Goal: Transaction & Acquisition: Purchase product/service

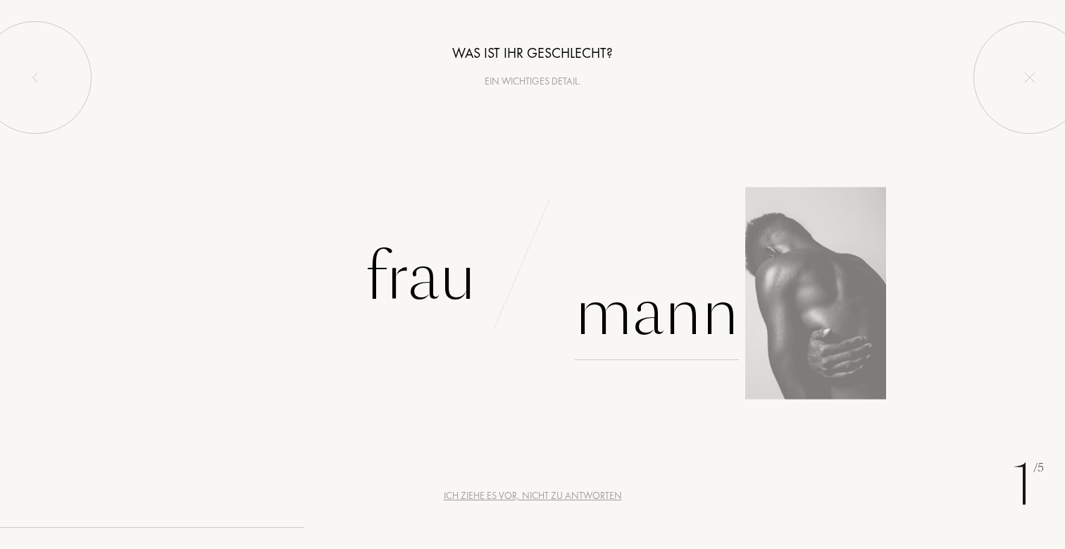
click at [648, 318] on div "Mann" at bounding box center [657, 312] width 164 height 95
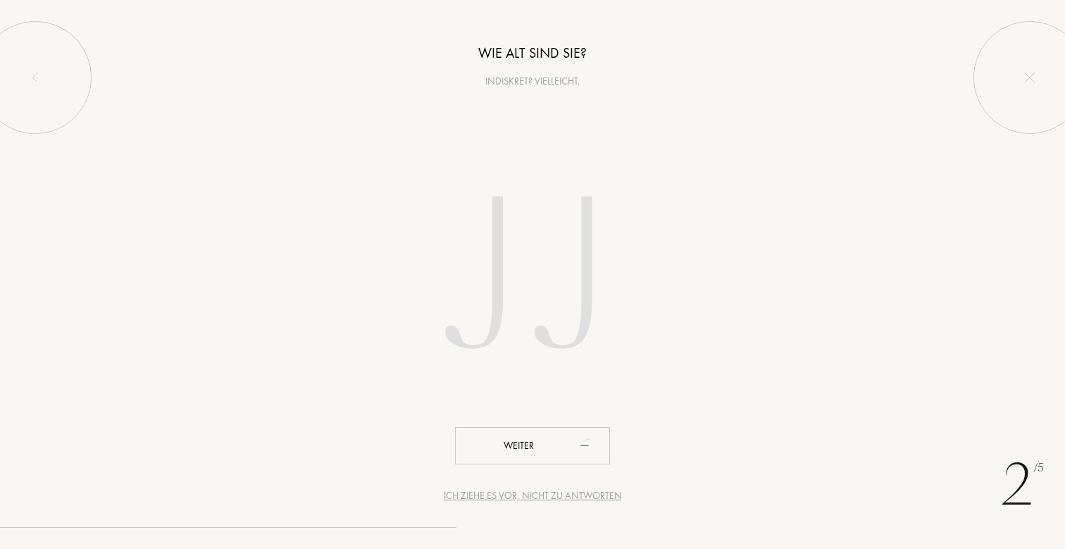
click at [504, 263] on input "number" at bounding box center [533, 280] width 402 height 285
click at [543, 264] on input "number" at bounding box center [533, 280] width 402 height 285
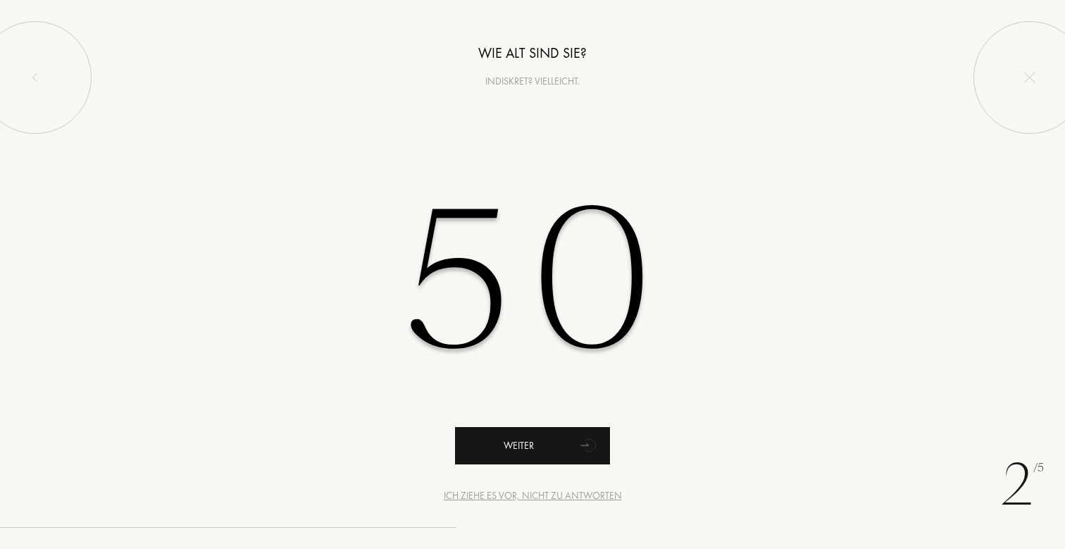
type input "50"
click at [536, 439] on div "Weiter" at bounding box center [532, 445] width 155 height 37
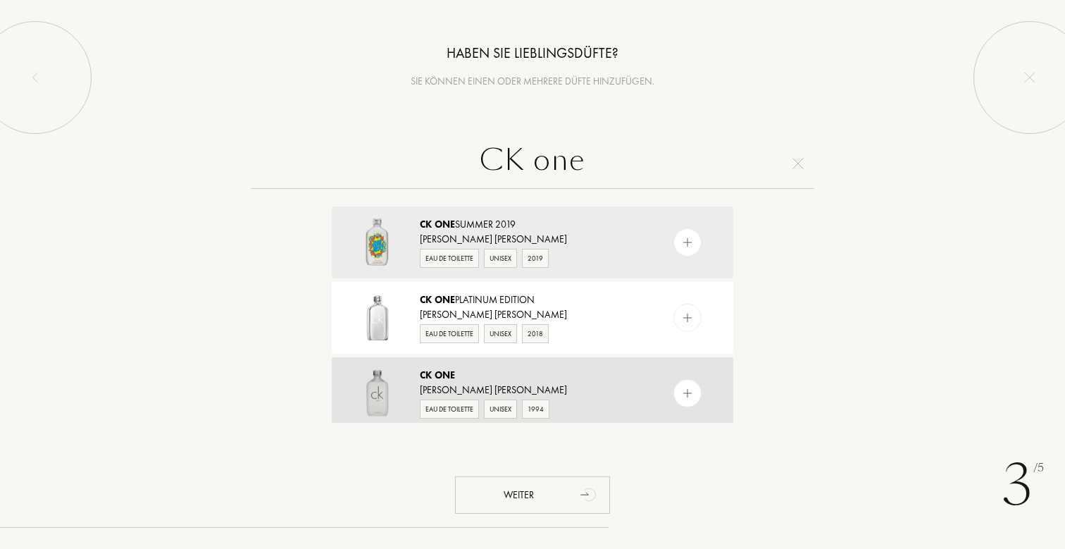
type input "CK one"
click at [568, 375] on div "CK One" at bounding box center [532, 375] width 224 height 15
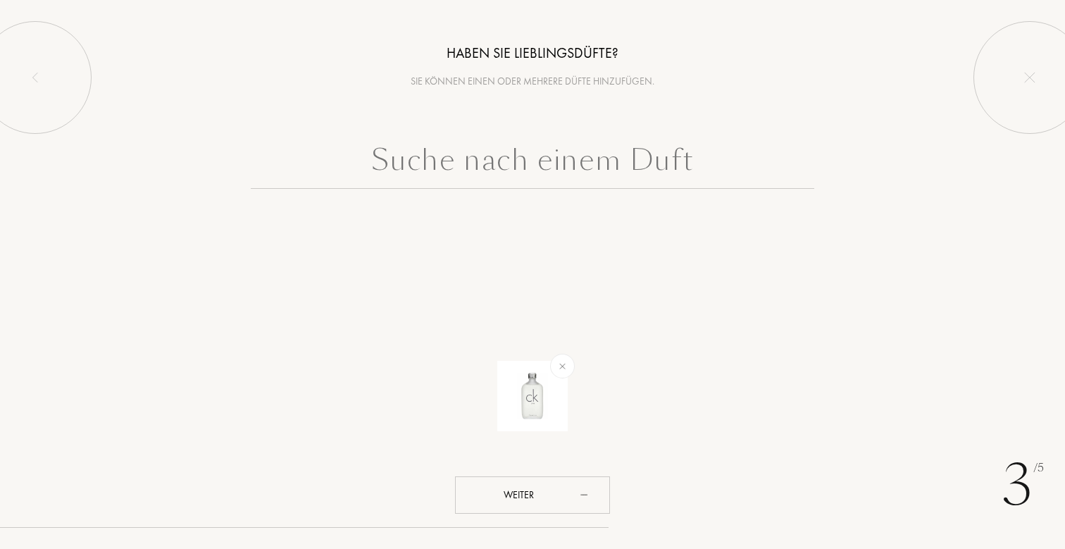
click at [523, 159] on input "text" at bounding box center [533, 163] width 564 height 51
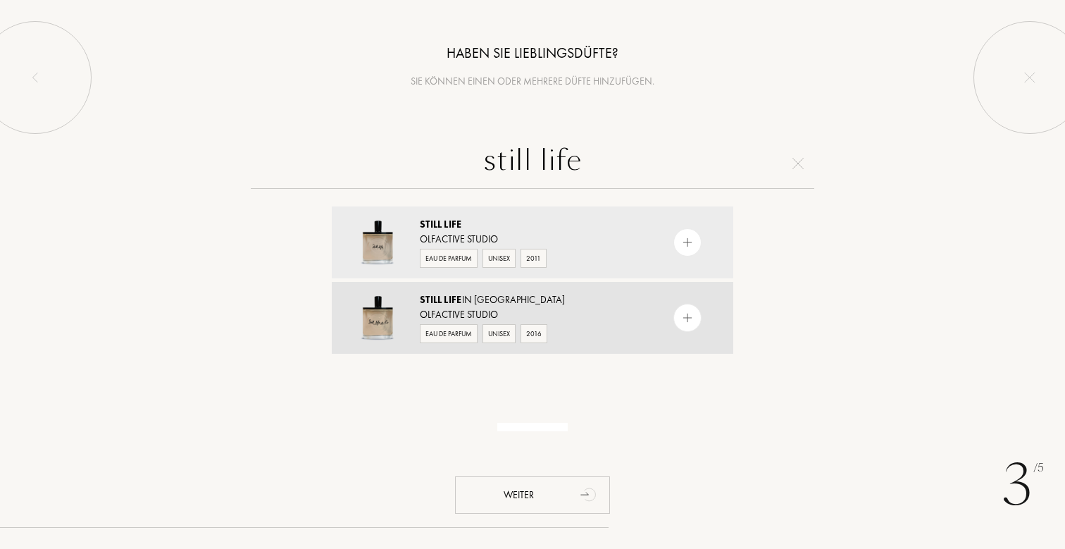
type input "still life"
click at [490, 313] on div "Olfactive Studio" at bounding box center [532, 314] width 224 height 15
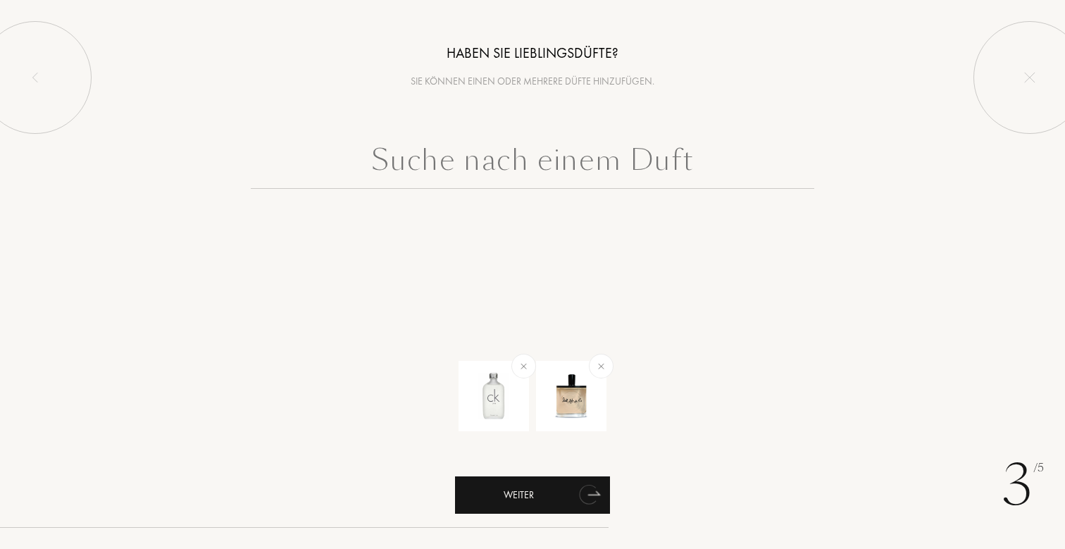
click at [565, 501] on div "Weiter" at bounding box center [532, 494] width 155 height 37
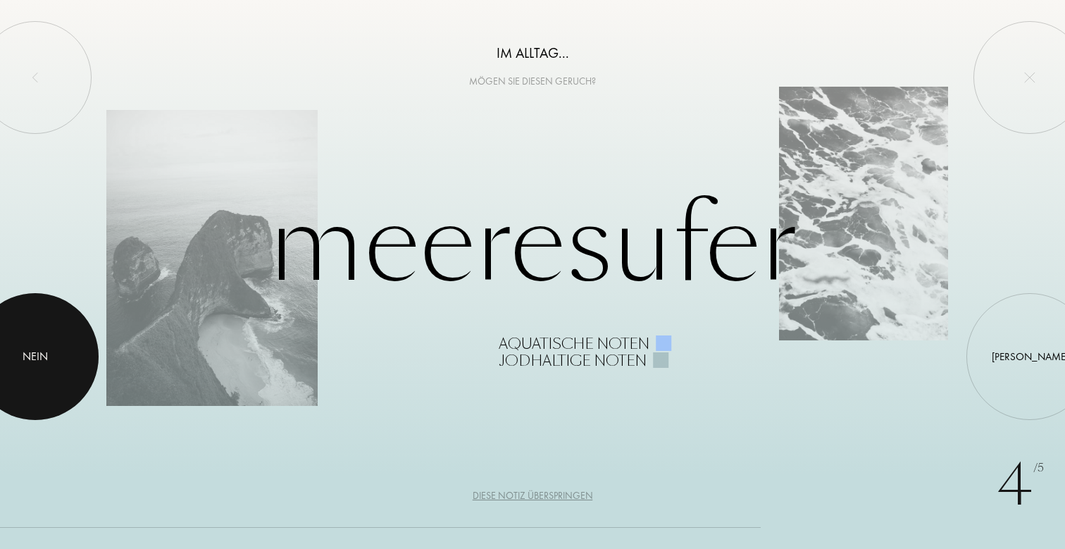
click at [32, 344] on div at bounding box center [35, 356] width 127 height 127
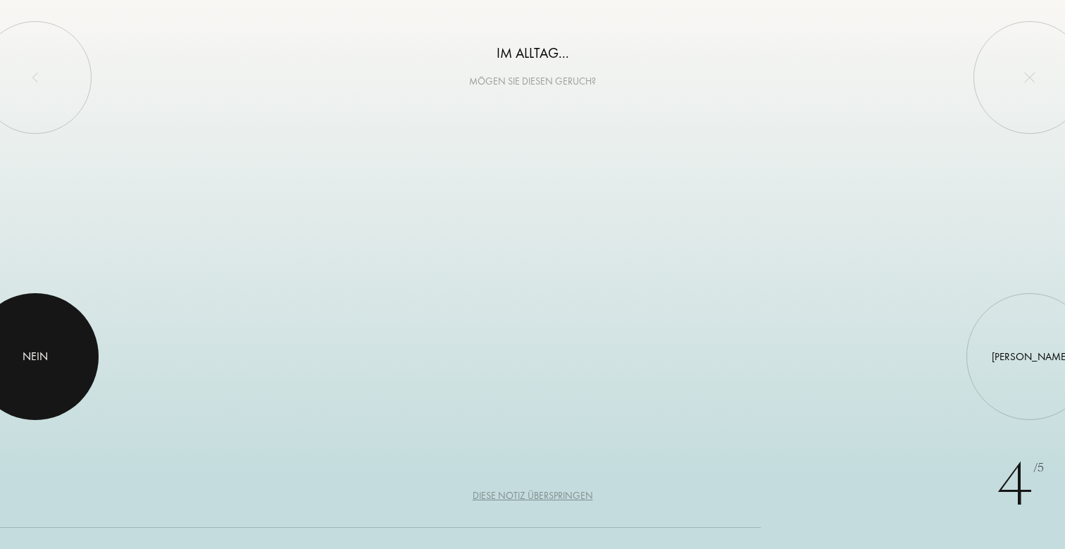
click at [32, 344] on div at bounding box center [35, 356] width 127 height 127
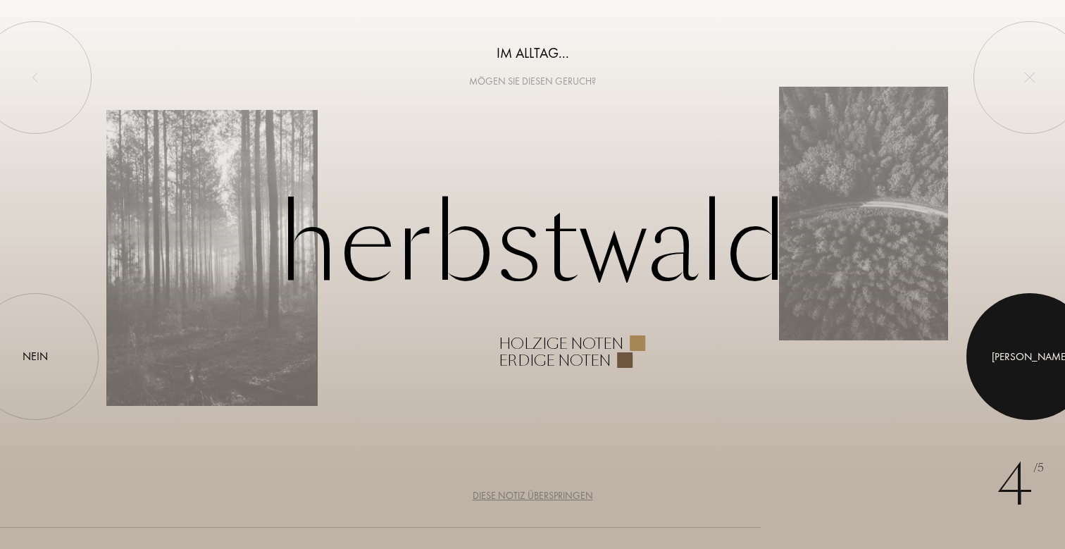
click at [1024, 361] on div at bounding box center [1030, 356] width 127 height 127
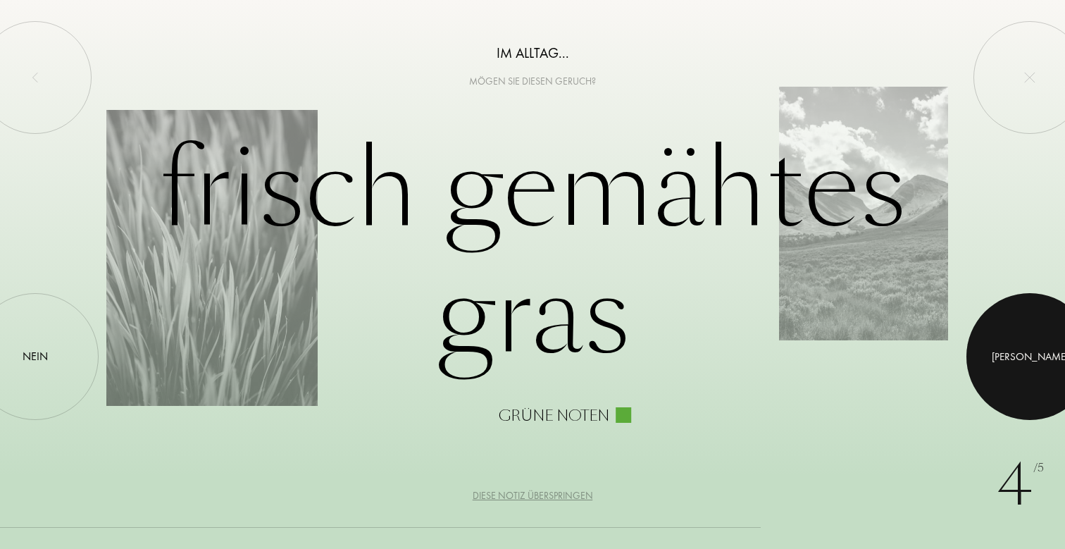
click at [1005, 366] on div at bounding box center [1030, 356] width 127 height 127
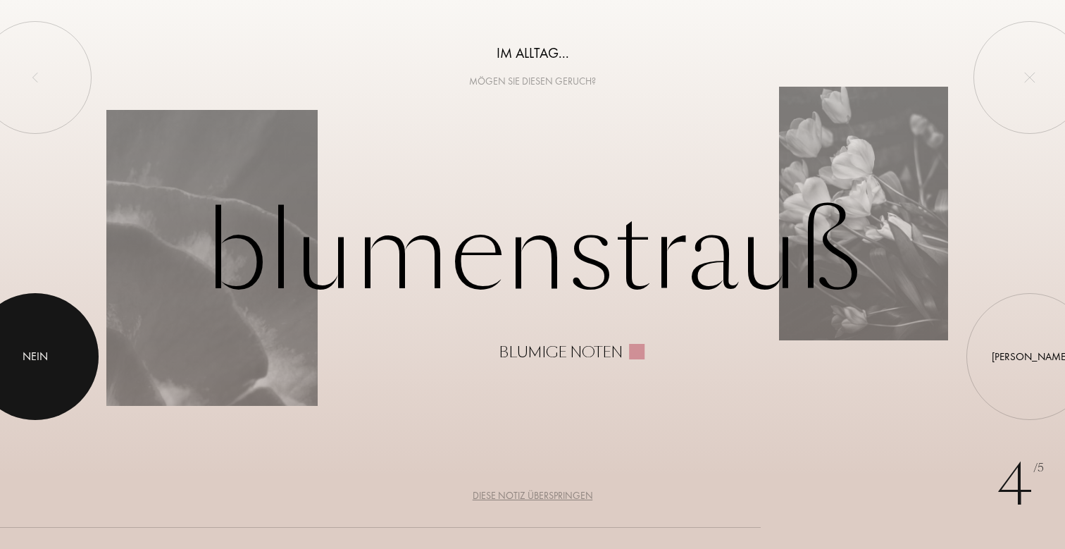
click at [42, 365] on div "Nein" at bounding box center [35, 356] width 25 height 17
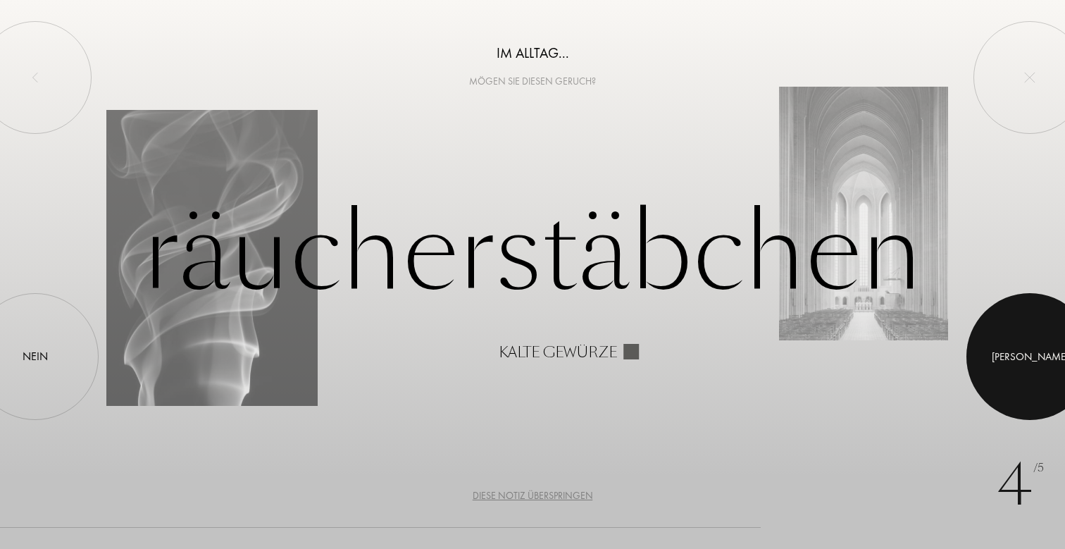
click at [1028, 362] on div "Ja" at bounding box center [1030, 357] width 77 height 16
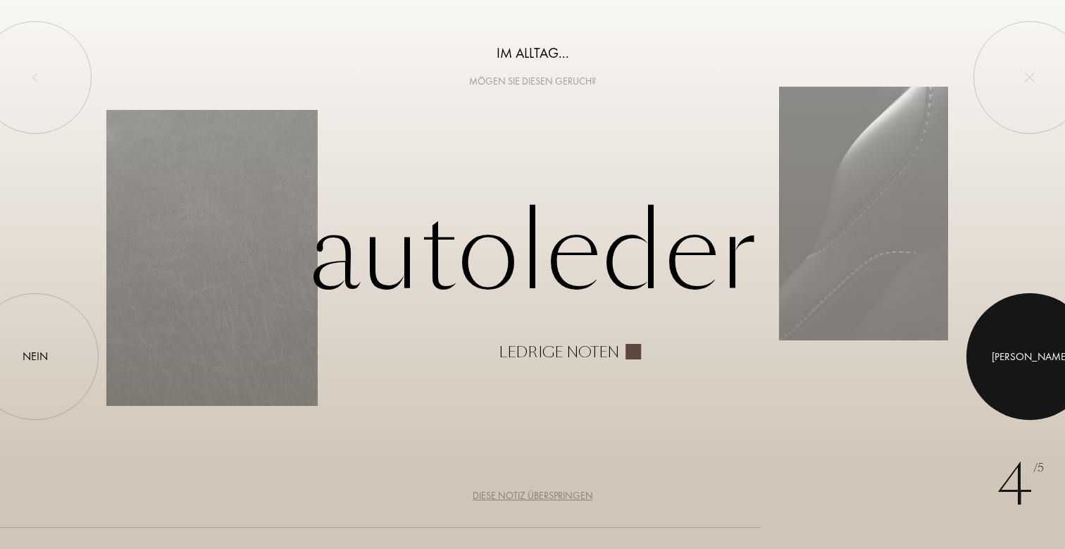
click at [1010, 364] on div at bounding box center [1030, 356] width 127 height 127
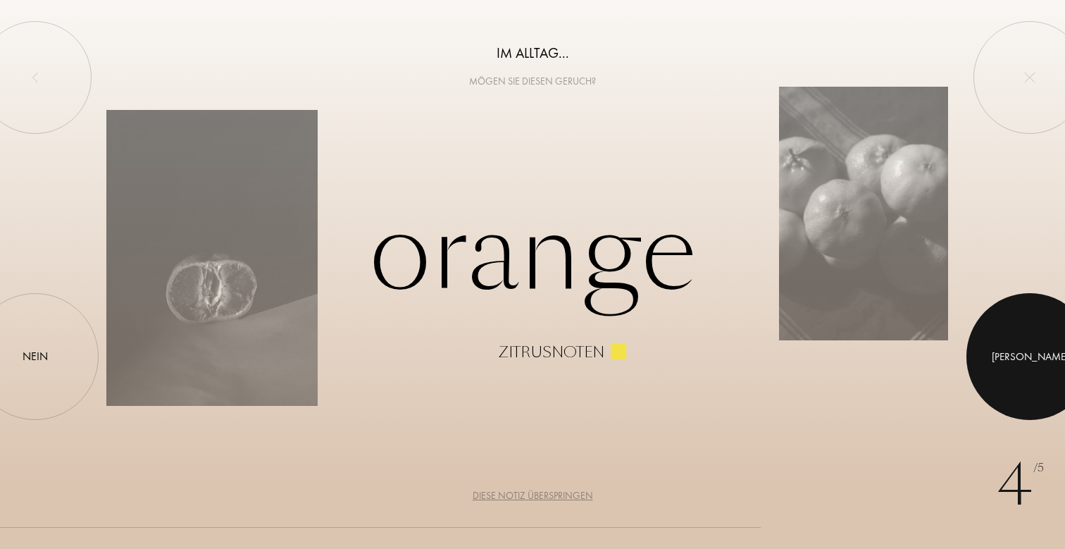
click at [1048, 363] on div at bounding box center [1030, 356] width 127 height 127
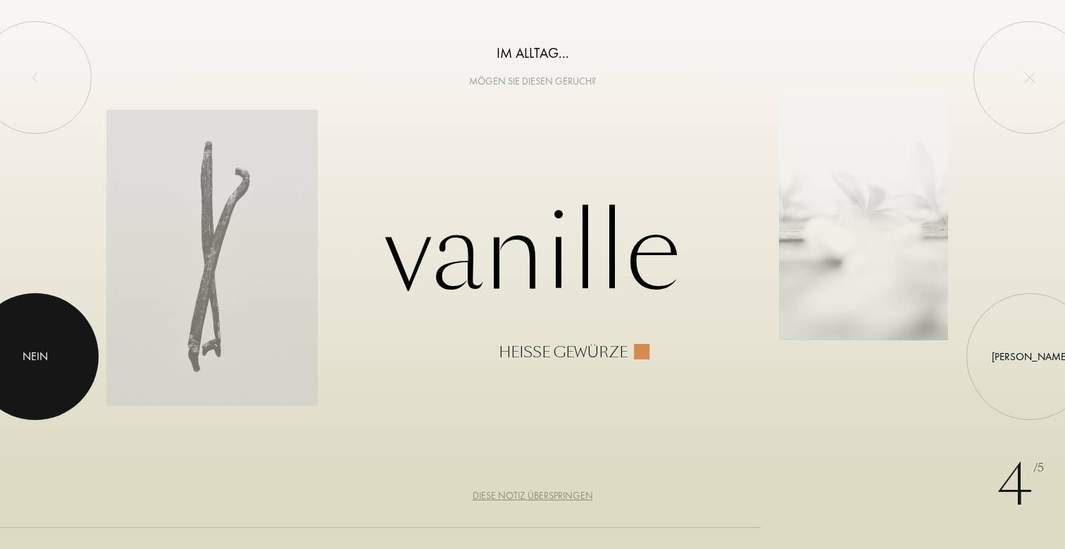
click at [52, 364] on div at bounding box center [35, 356] width 127 height 127
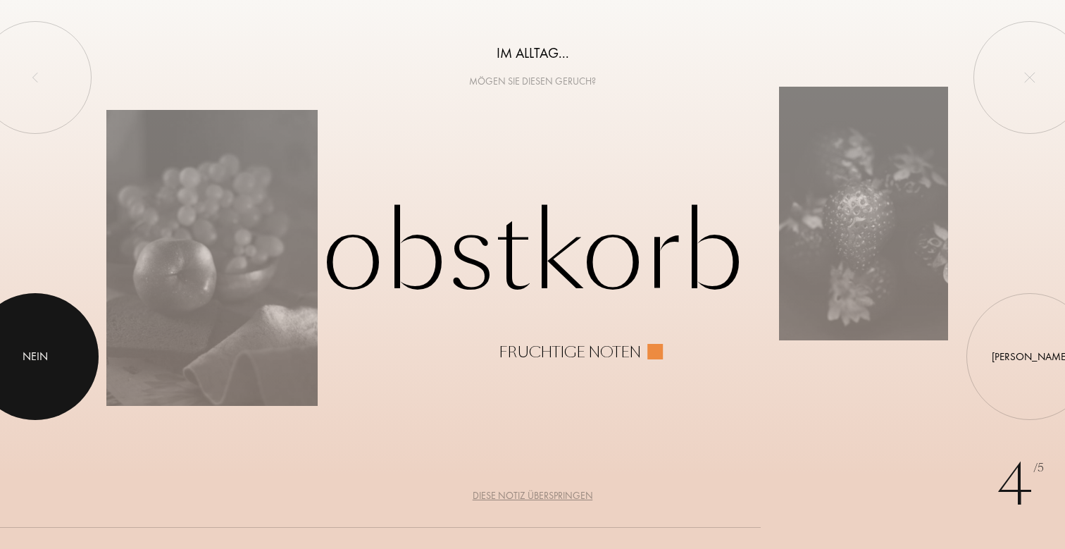
click at [75, 371] on div at bounding box center [35, 356] width 127 height 127
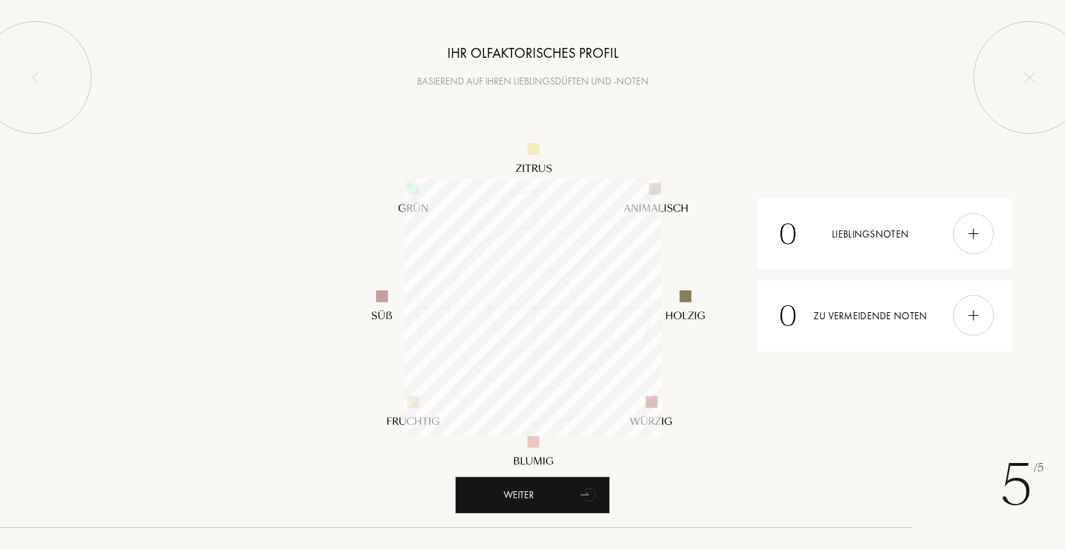
scroll to position [257, 257]
click at [549, 495] on div "Weiter" at bounding box center [532, 494] width 155 height 37
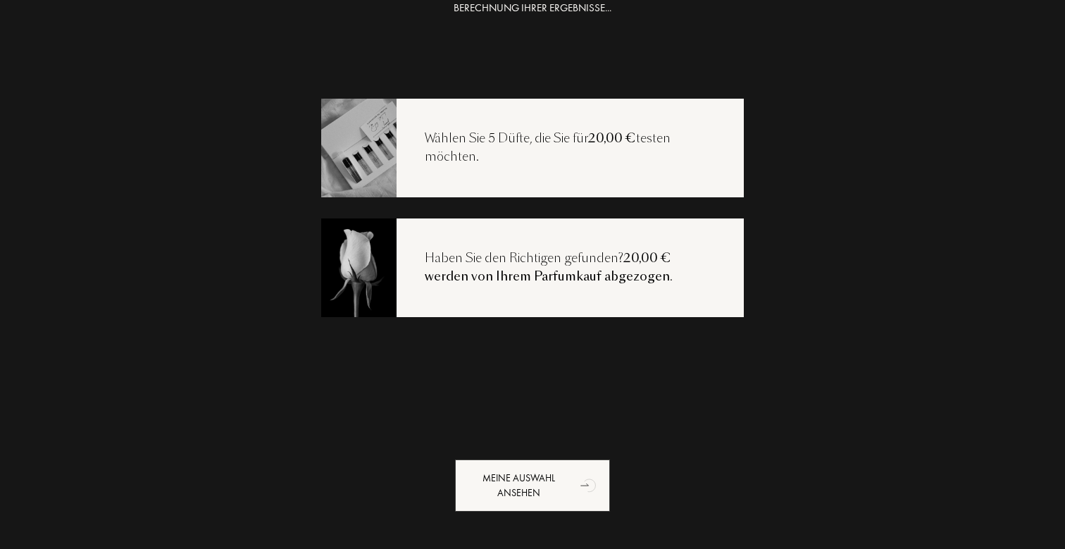
scroll to position [0, 0]
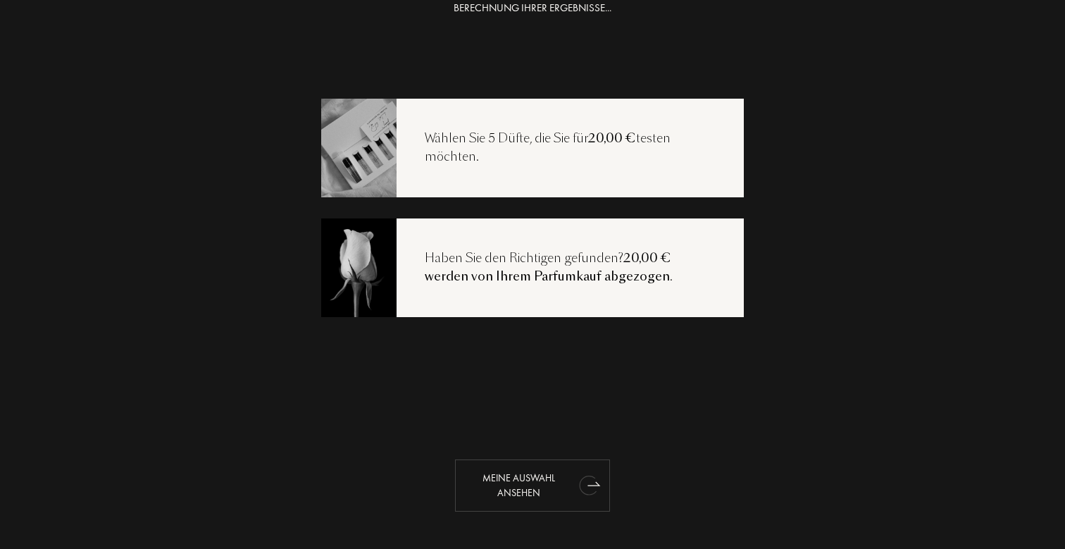
click at [582, 480] on icon "animation" at bounding box center [588, 485] width 17 height 19
click at [544, 480] on div "Meine Auswahl ansehen" at bounding box center [532, 485] width 155 height 52
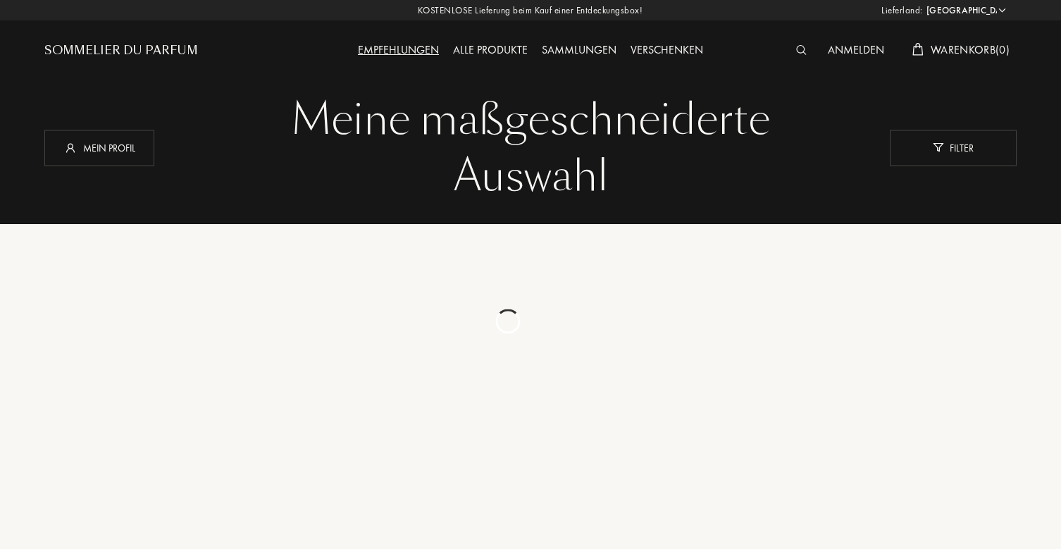
select select "DE"
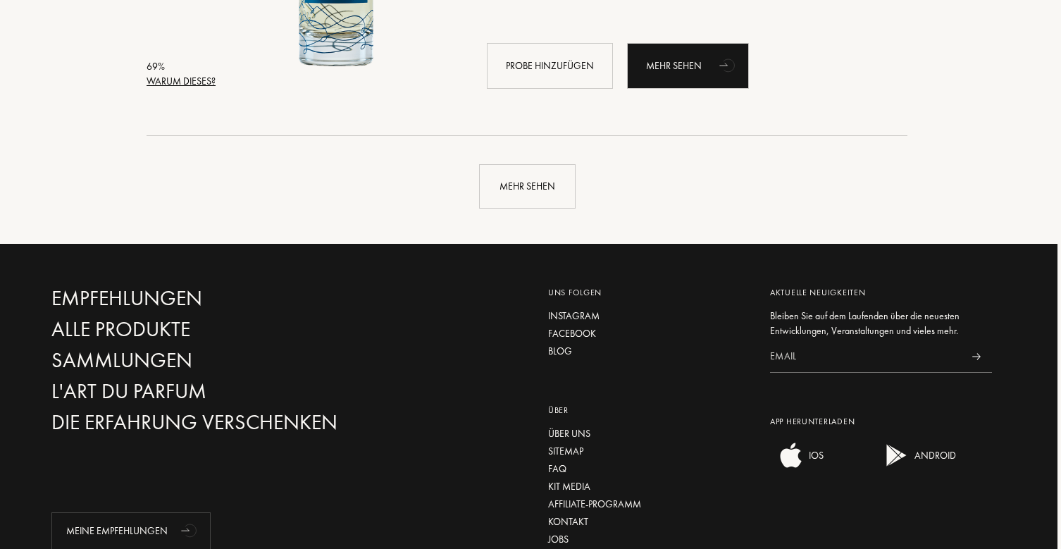
scroll to position [3471, 4]
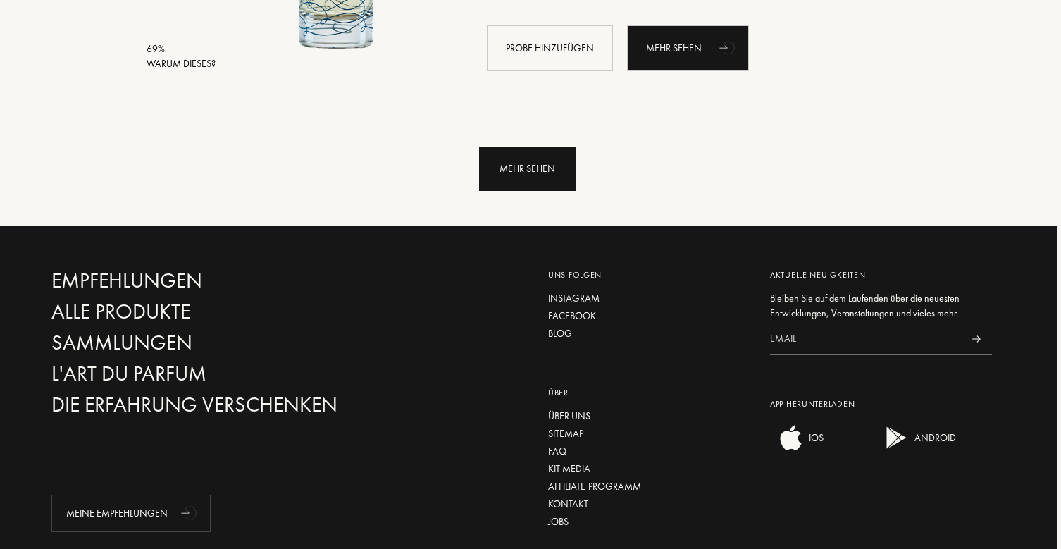
click at [537, 163] on div "Mehr sehen" at bounding box center [527, 169] width 97 height 44
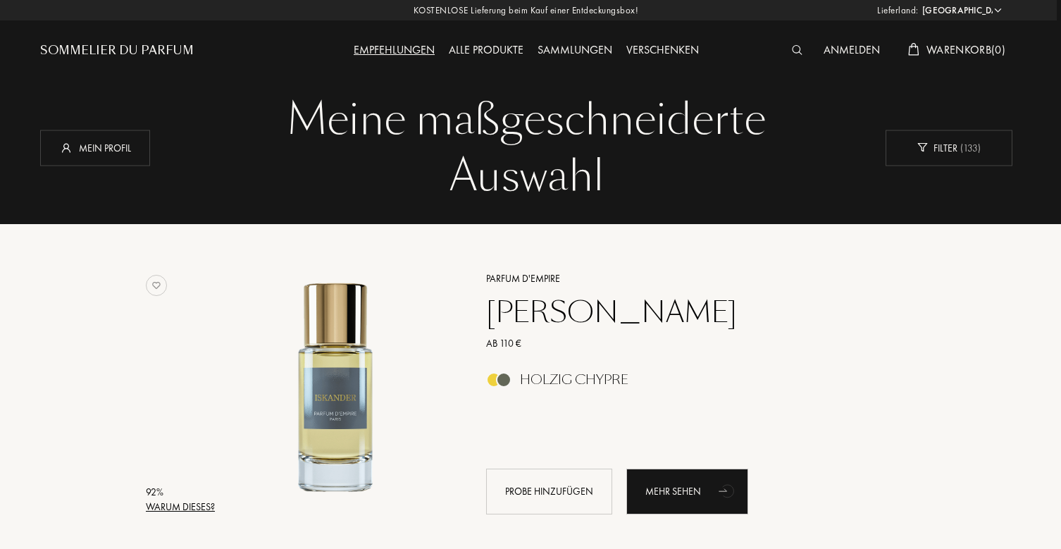
scroll to position [0, 4]
click at [798, 57] on div at bounding box center [801, 51] width 32 height 18
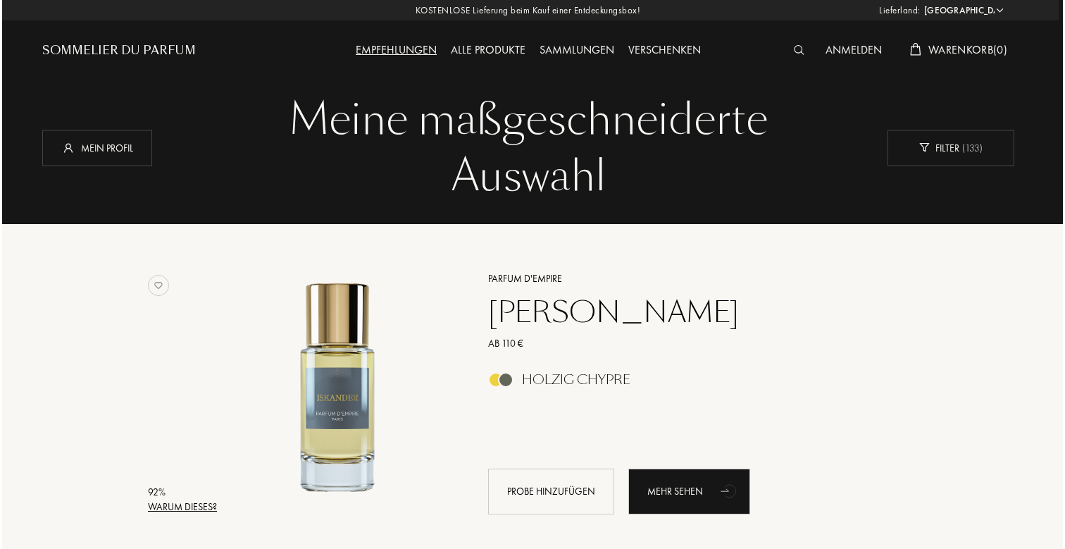
scroll to position [0, 0]
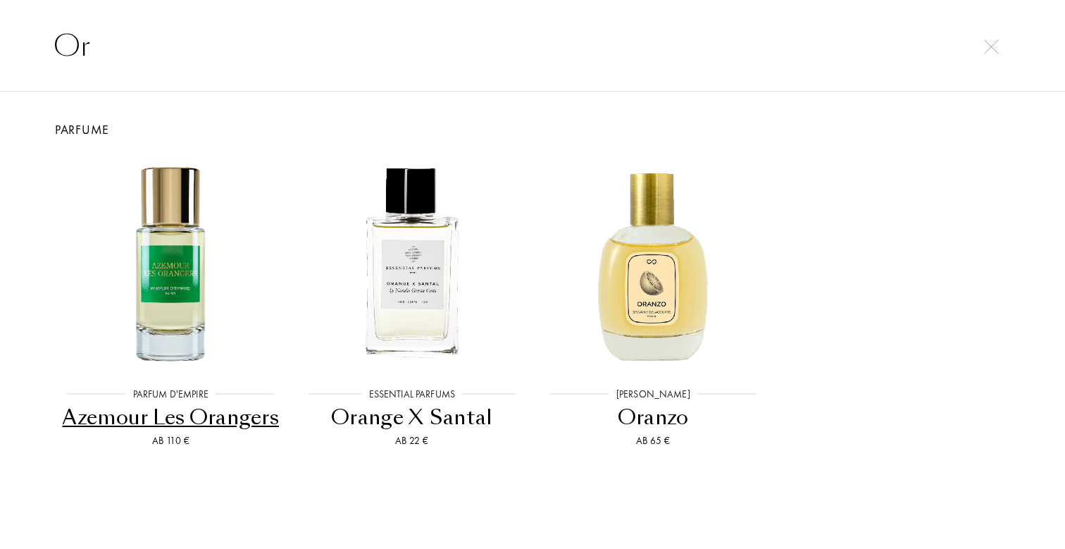
type input "O"
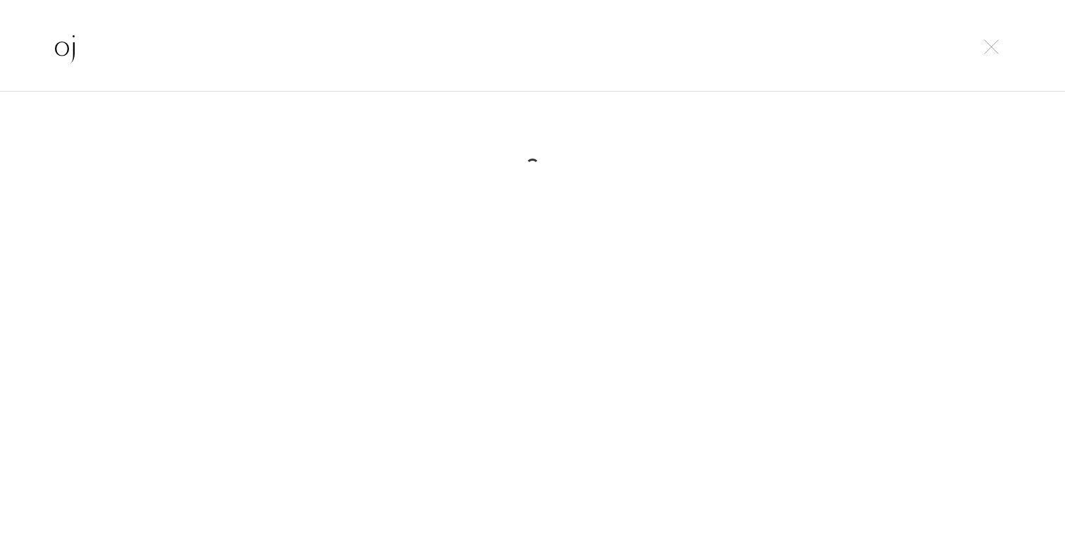
type input "o"
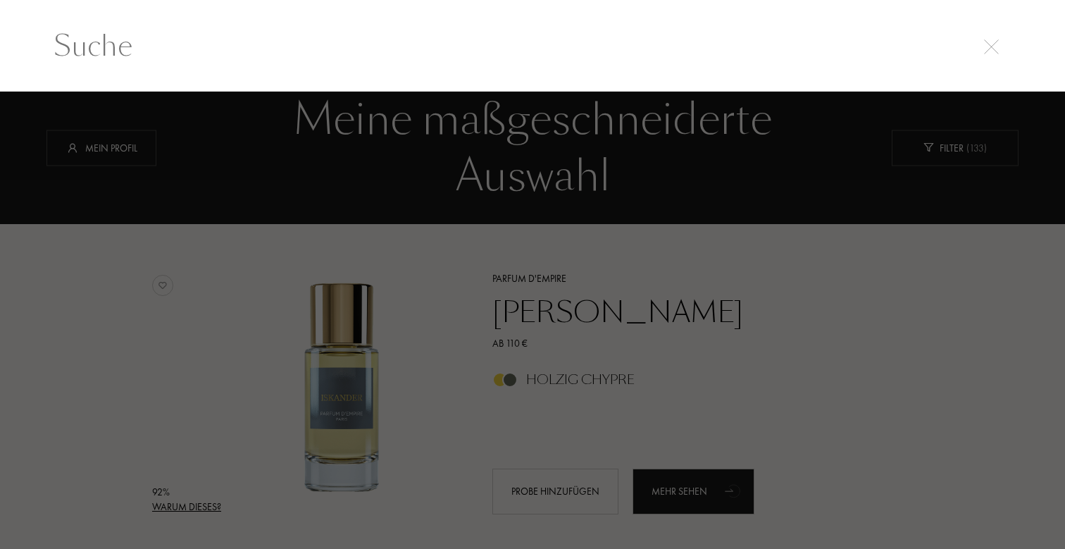
click at [860, 251] on div at bounding box center [532, 321] width 1065 height 458
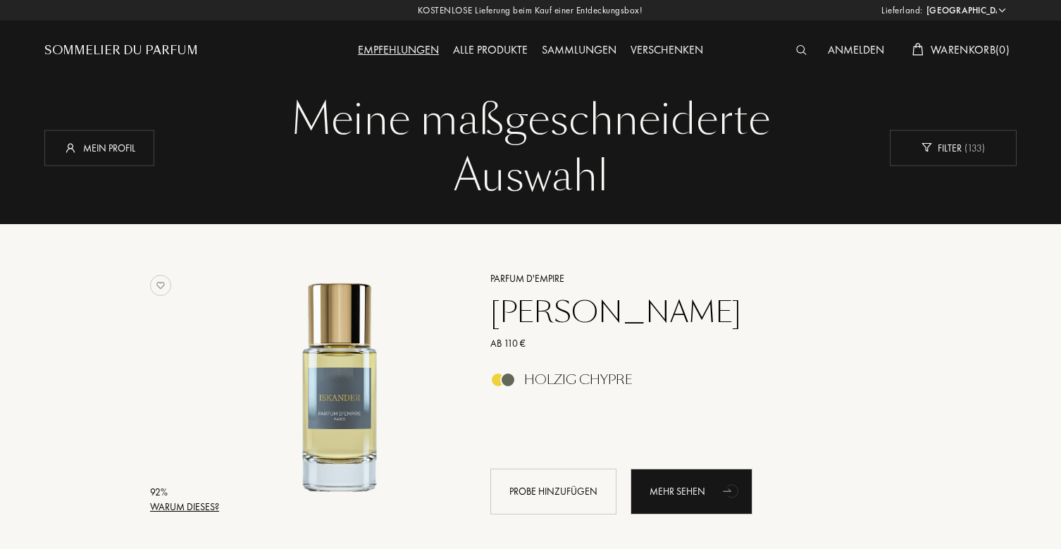
click at [798, 54] on img at bounding box center [801, 50] width 11 height 10
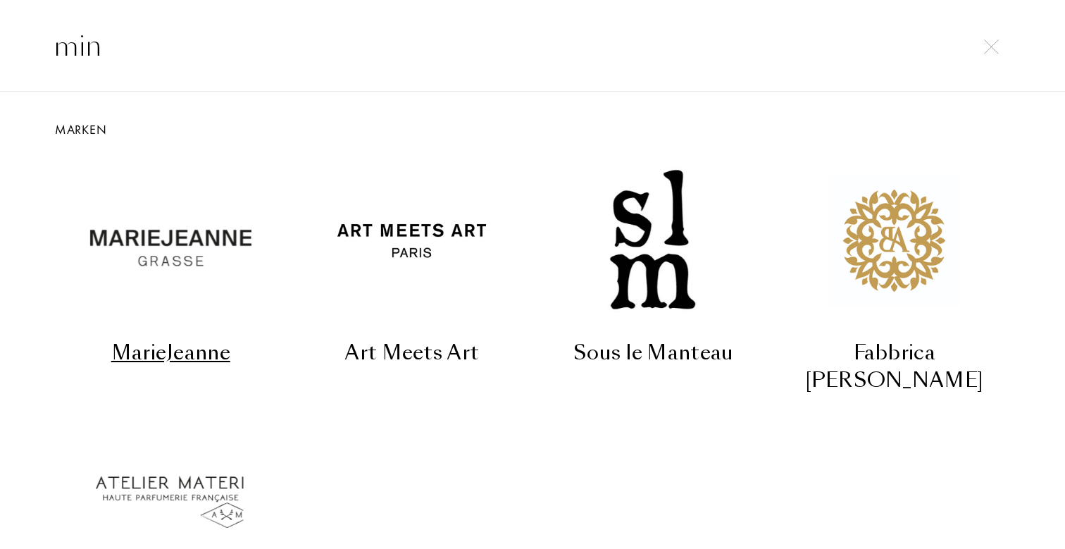
type input "mine"
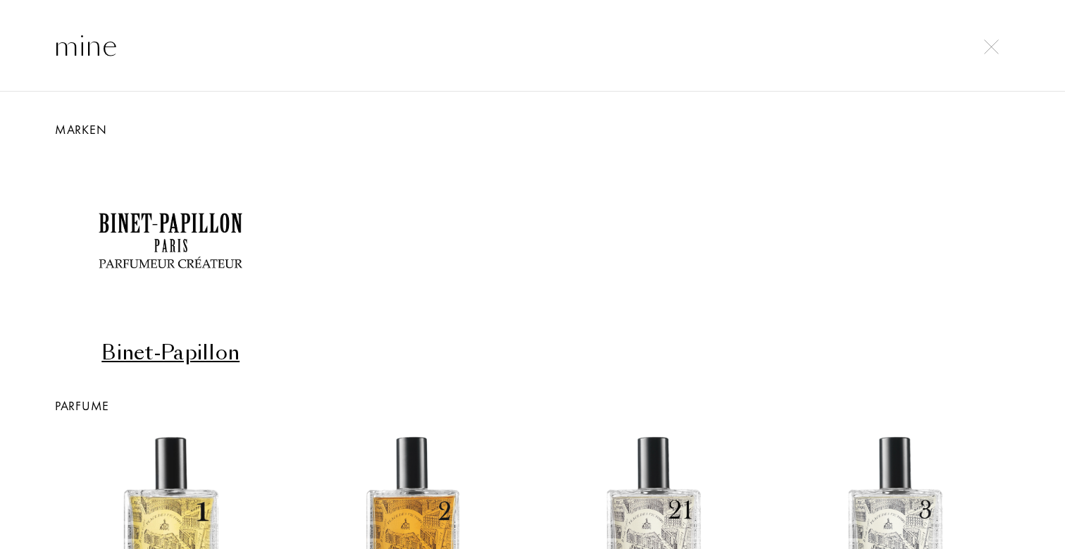
click at [103, 41] on input "mine" at bounding box center [532, 46] width 1014 height 42
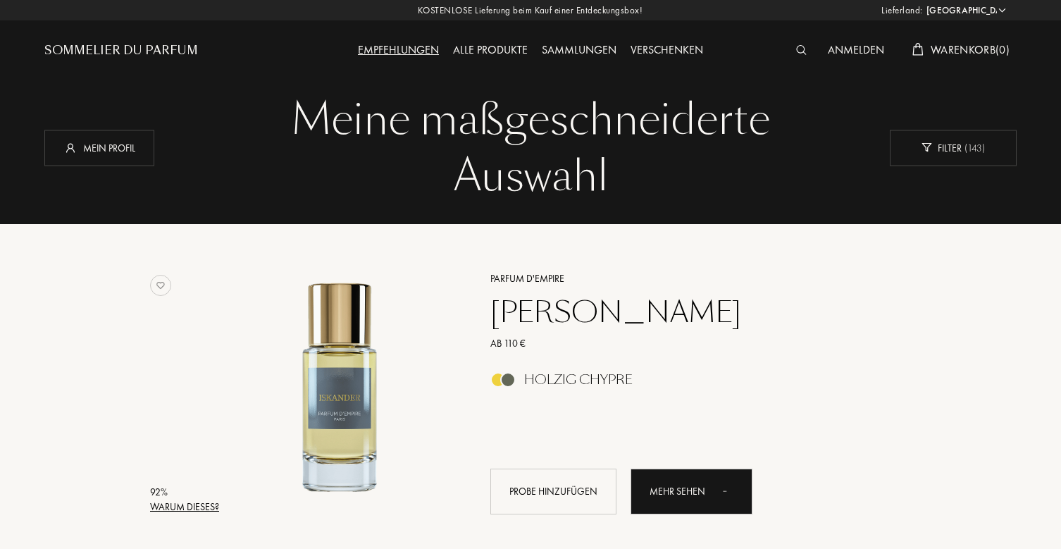
select select "DE"
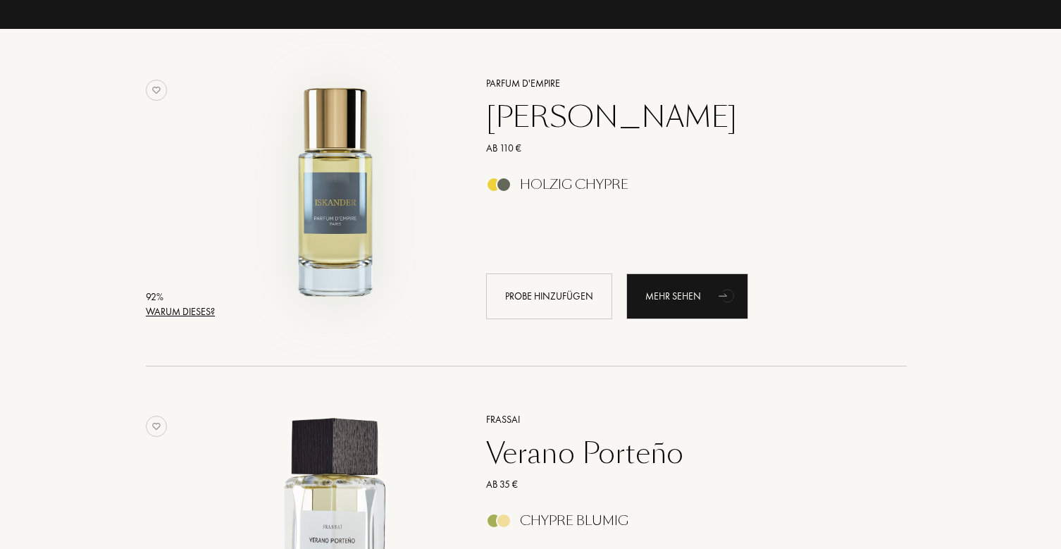
scroll to position [190, 4]
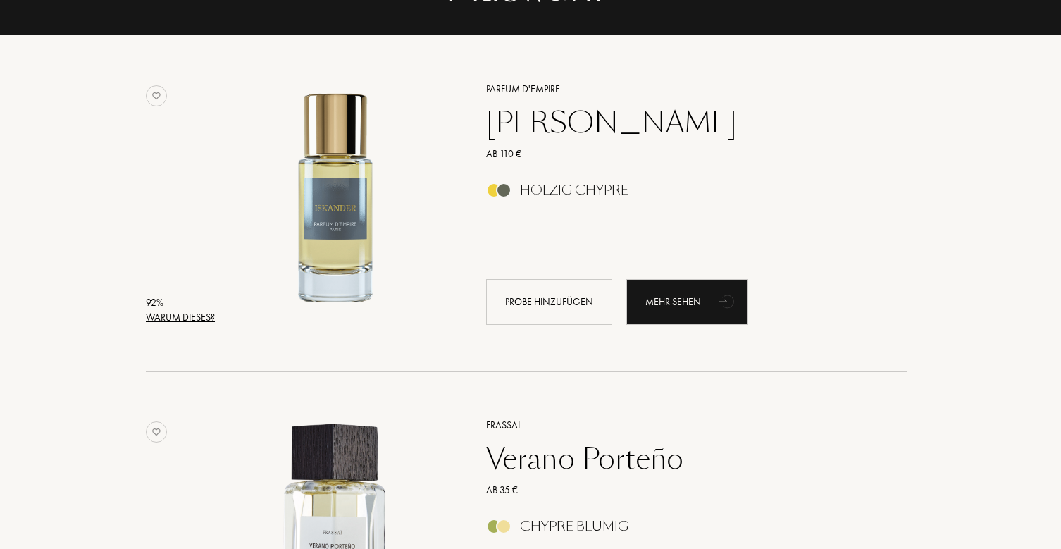
click at [178, 320] on div "Warum dieses?" at bounding box center [180, 317] width 69 height 15
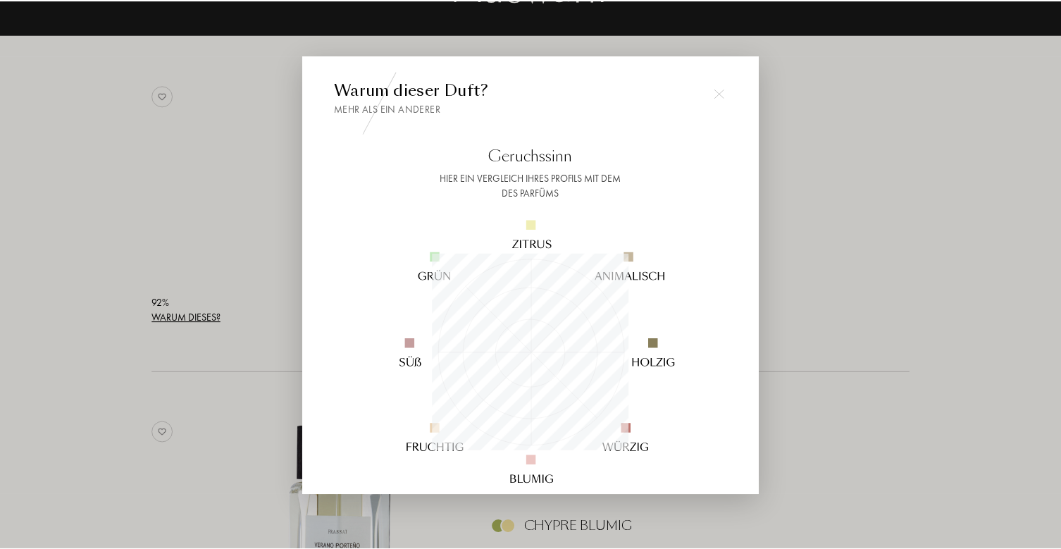
scroll to position [197, 197]
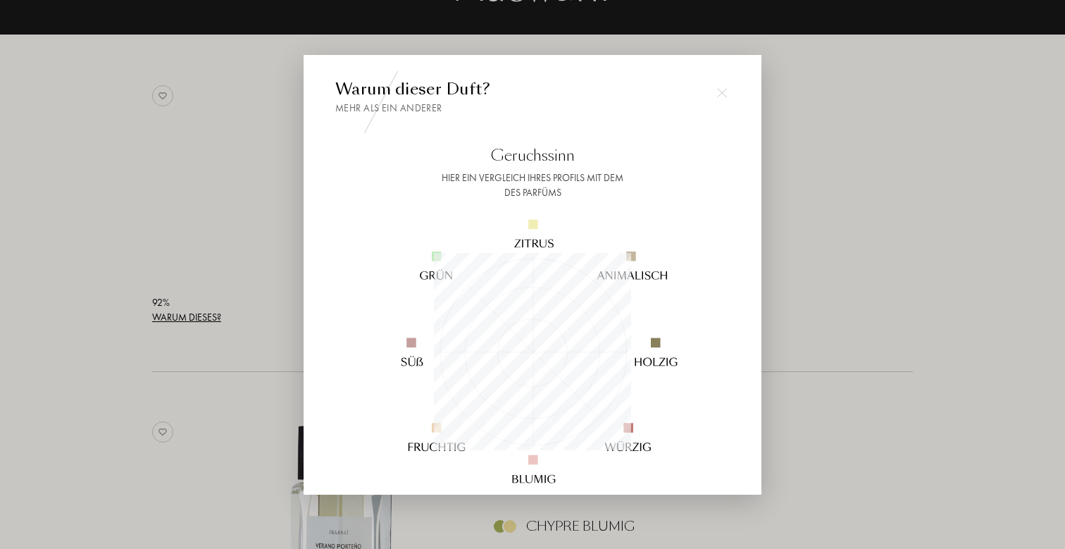
click at [848, 289] on div at bounding box center [532, 274] width 1065 height 549
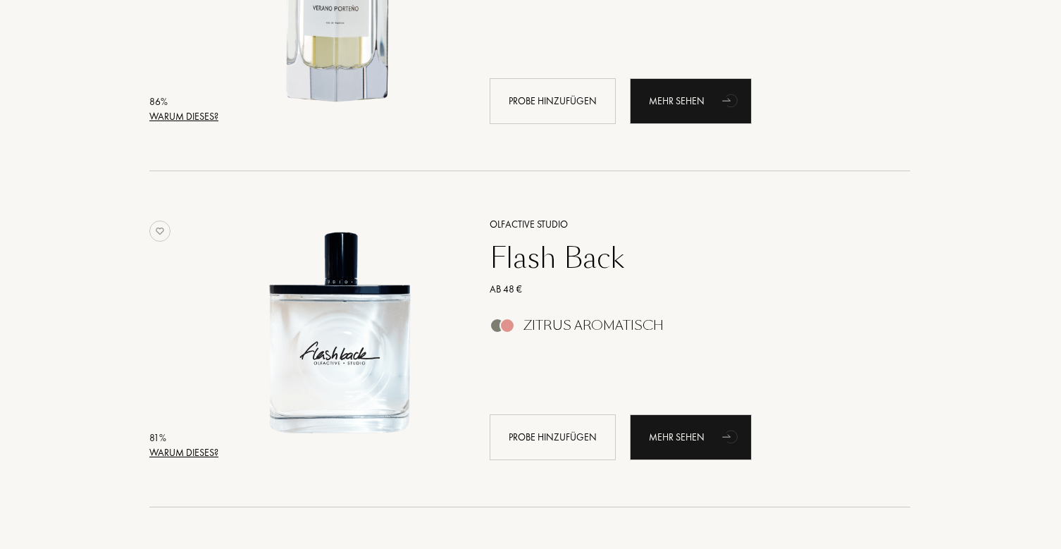
scroll to position [763, 1]
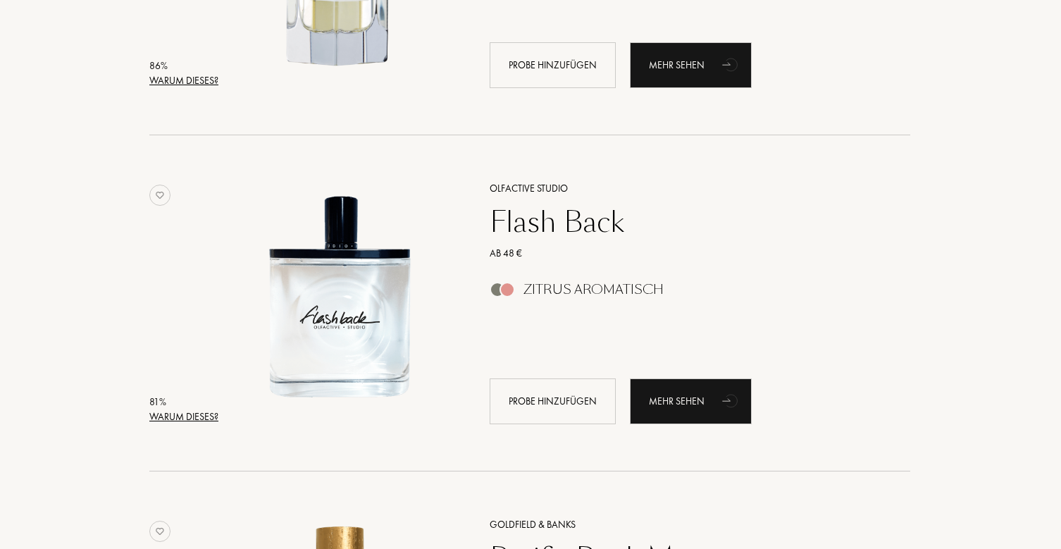
click at [192, 412] on div "Warum dieses?" at bounding box center [183, 416] width 69 height 15
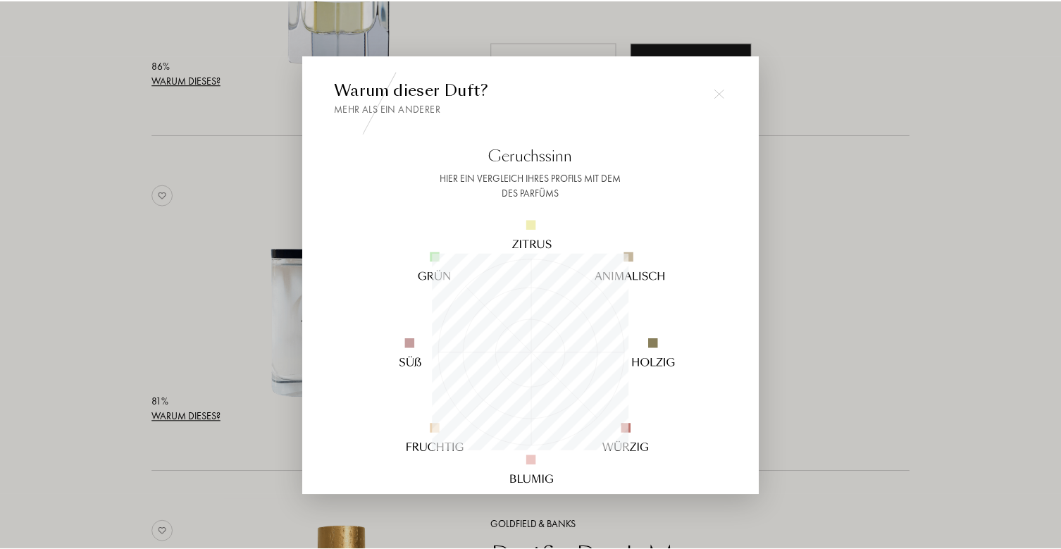
scroll to position [197, 197]
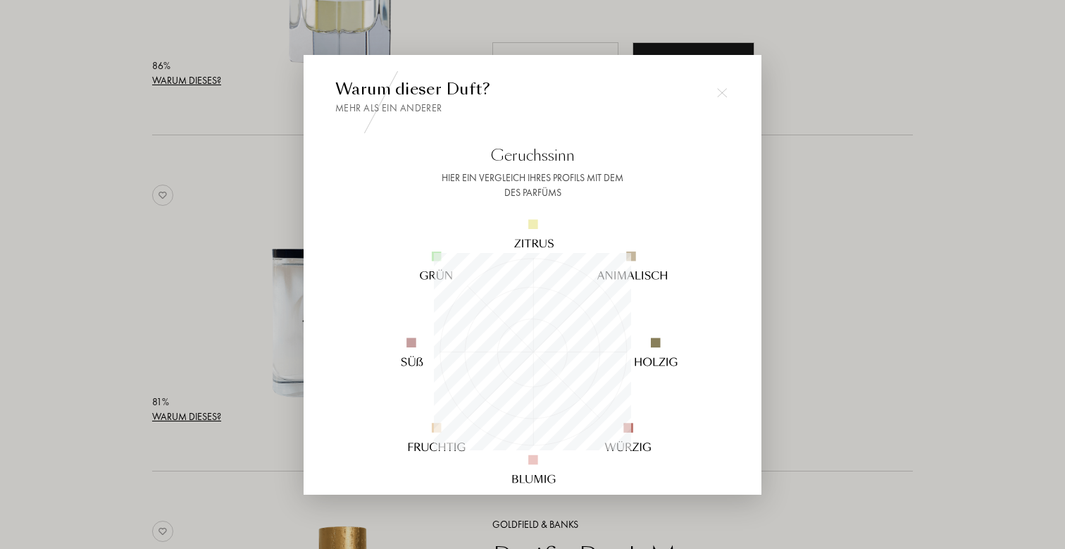
click at [836, 258] on div at bounding box center [532, 274] width 1065 height 549
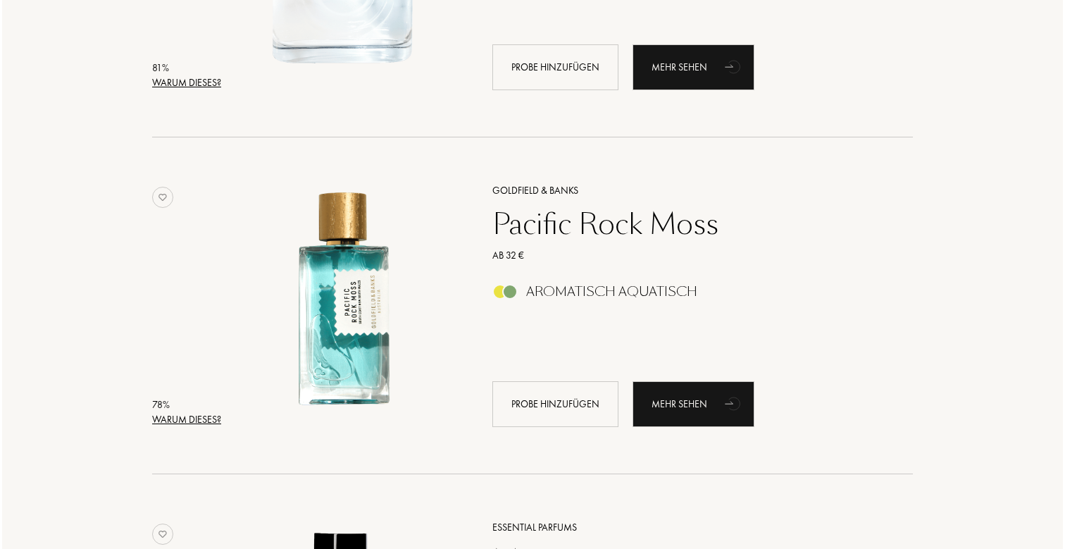
scroll to position [1098, 0]
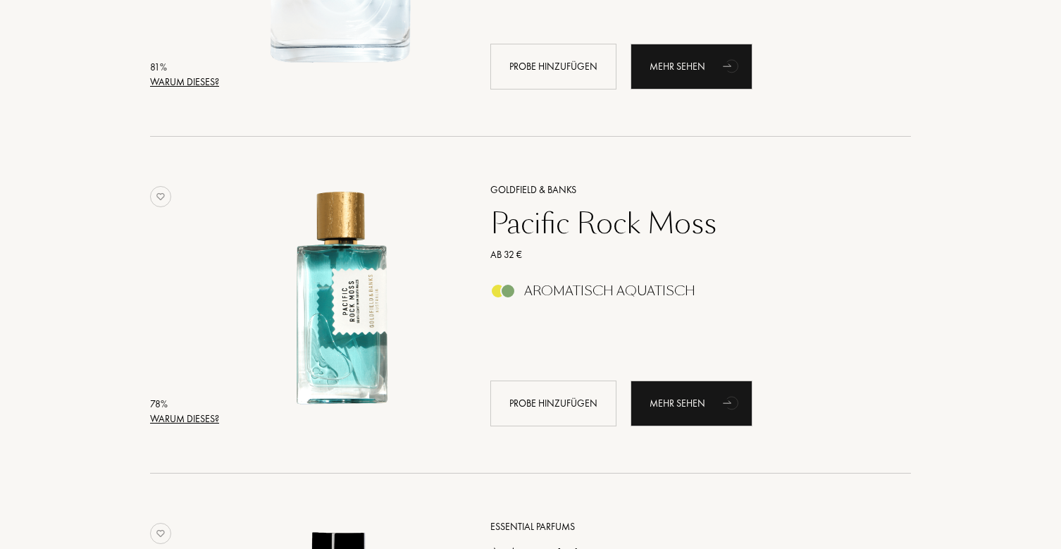
click at [173, 414] on div "Warum dieses?" at bounding box center [184, 418] width 69 height 15
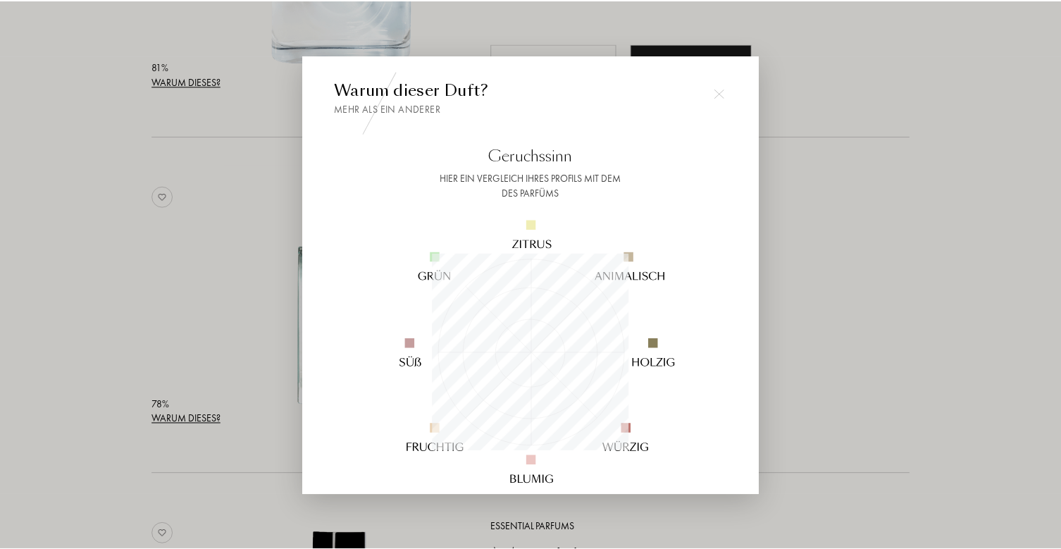
scroll to position [197, 197]
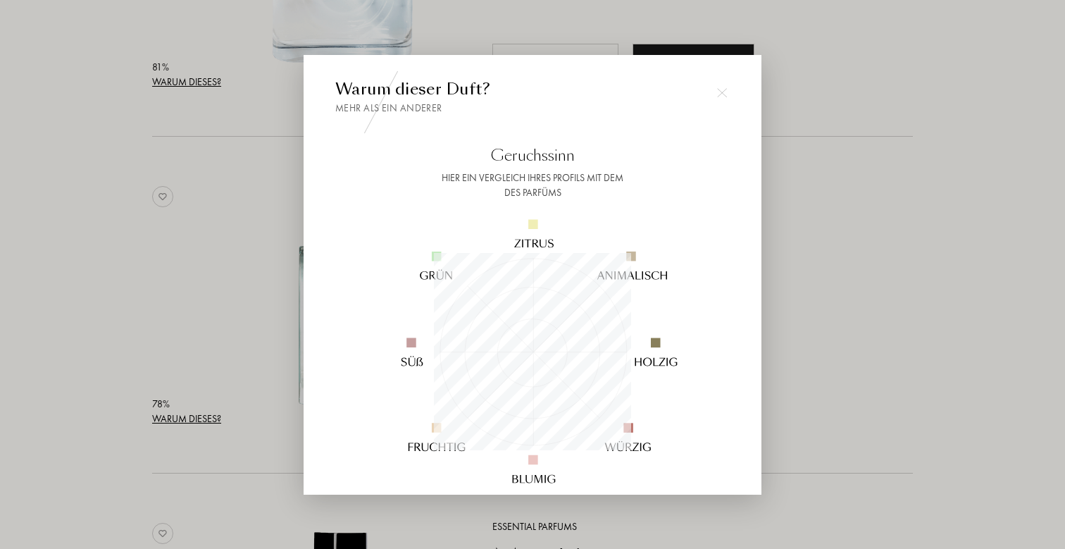
click at [128, 400] on div at bounding box center [532, 274] width 1065 height 549
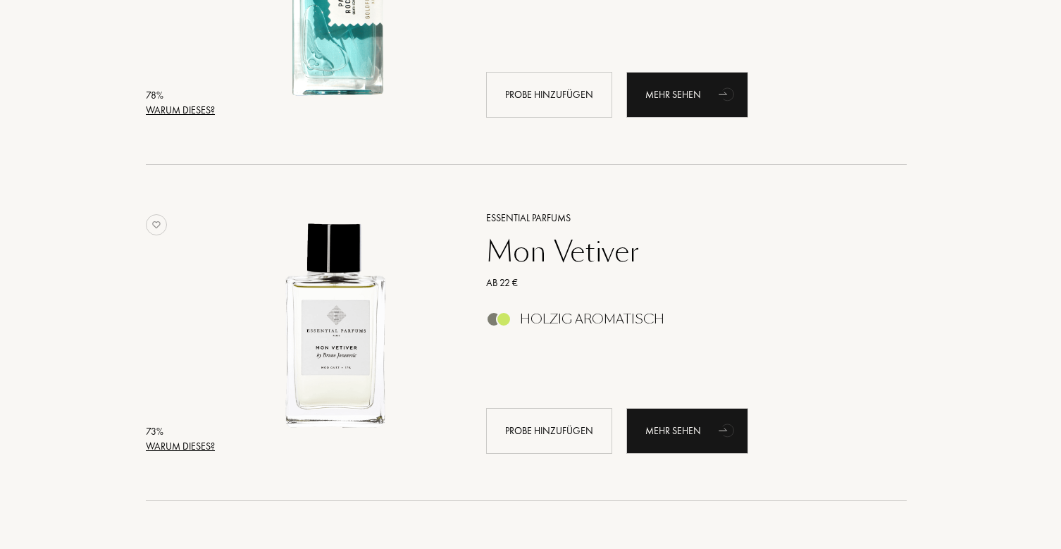
scroll to position [1305, 4]
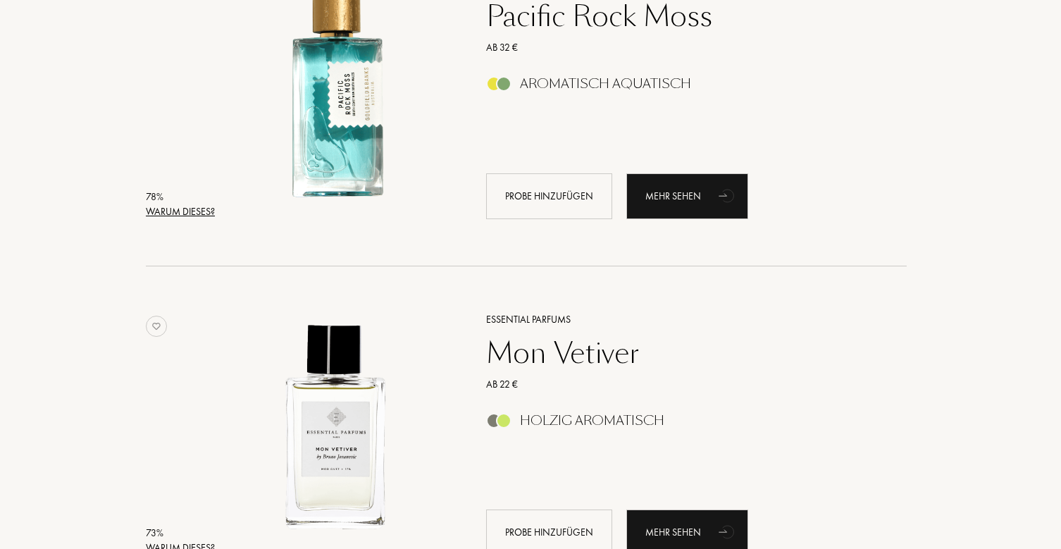
click at [193, 209] on div "Warum dieses?" at bounding box center [180, 211] width 69 height 15
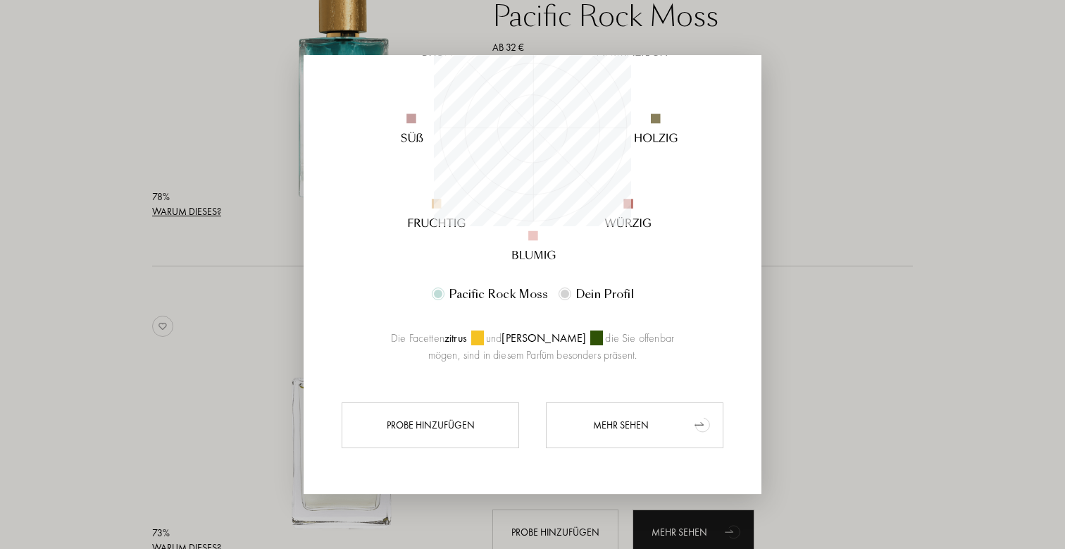
scroll to position [224, 0]
click at [626, 418] on div "Mehr sehen" at bounding box center [635, 425] width 178 height 46
click at [602, 430] on div "Mehr sehen" at bounding box center [635, 425] width 178 height 46
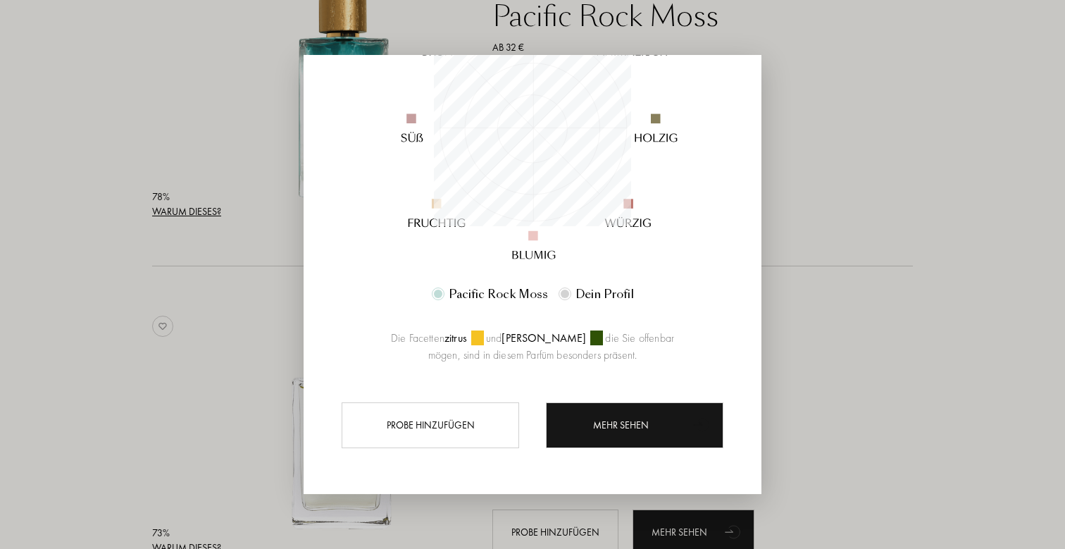
click at [253, 298] on div at bounding box center [532, 274] width 1065 height 549
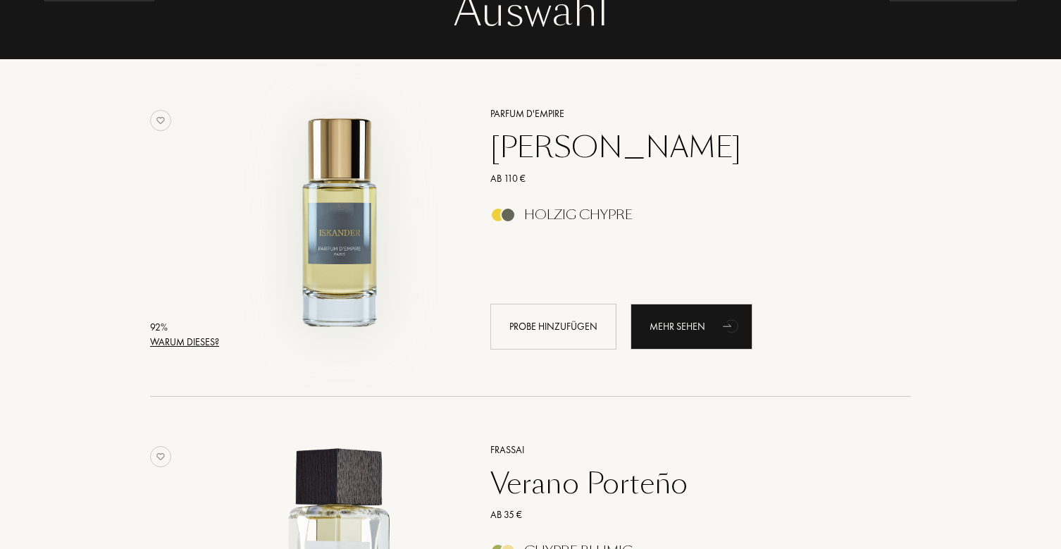
scroll to position [182, 0]
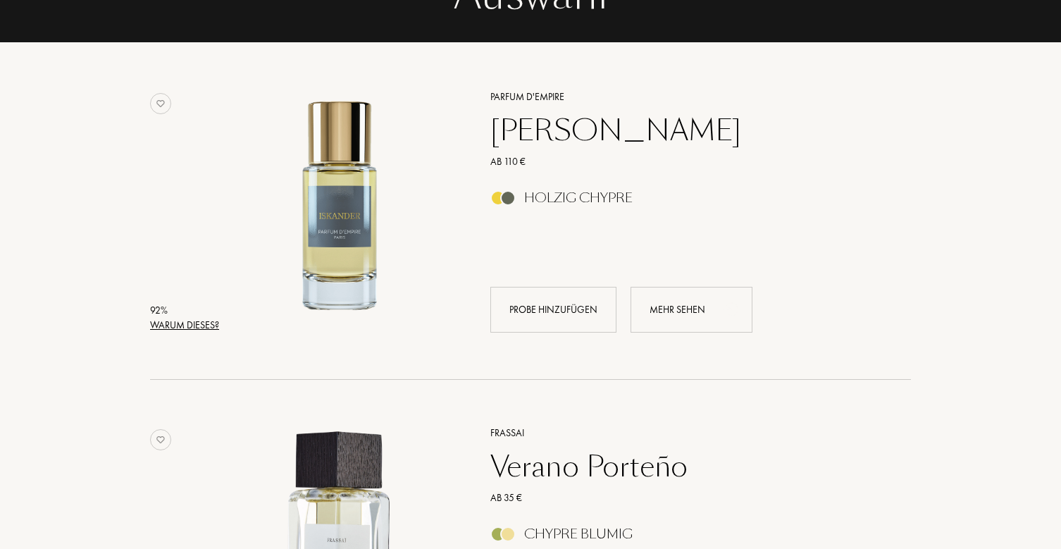
click at [712, 314] on div "Mehr sehen" at bounding box center [692, 310] width 122 height 46
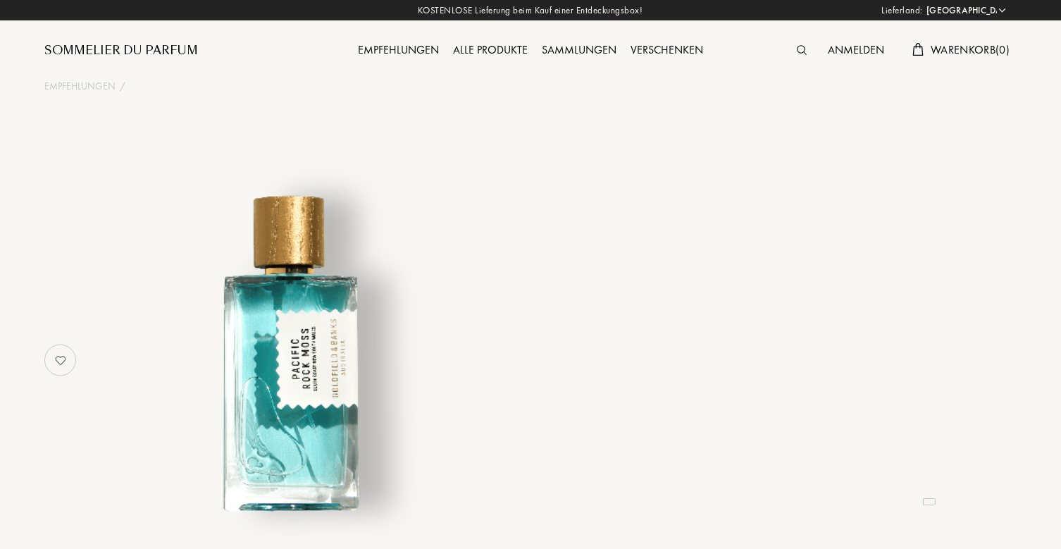
select select "DE"
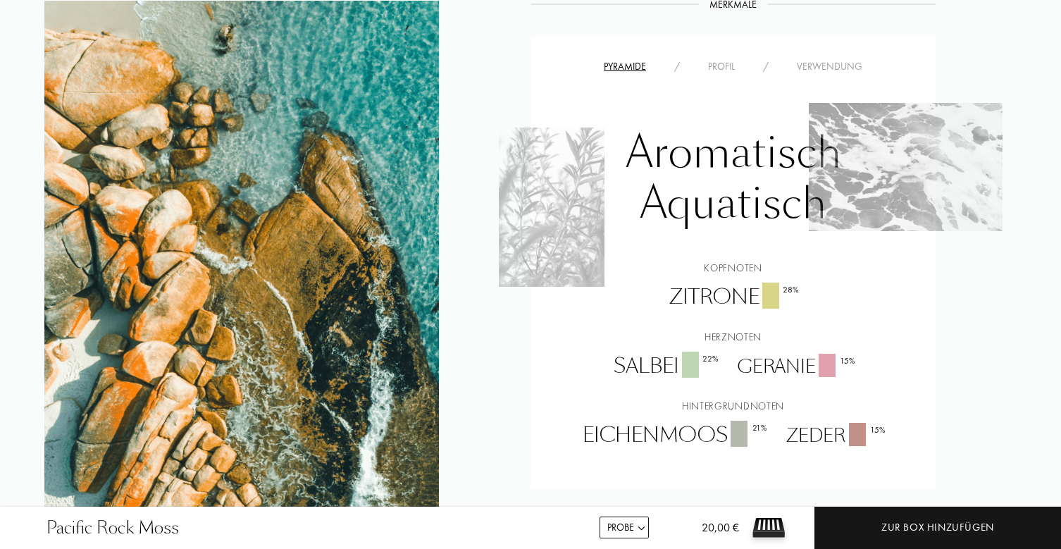
scroll to position [892, 0]
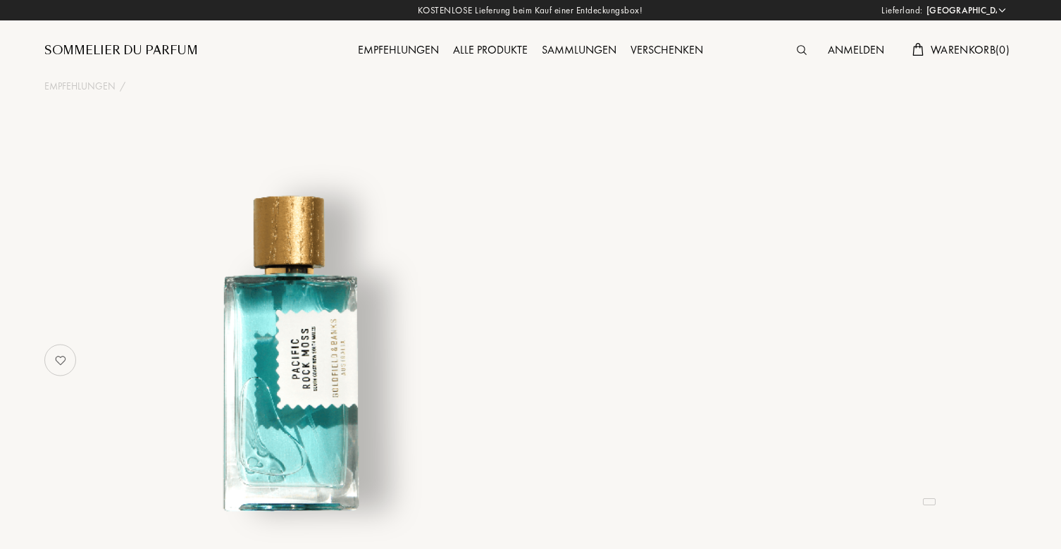
select select "DE"
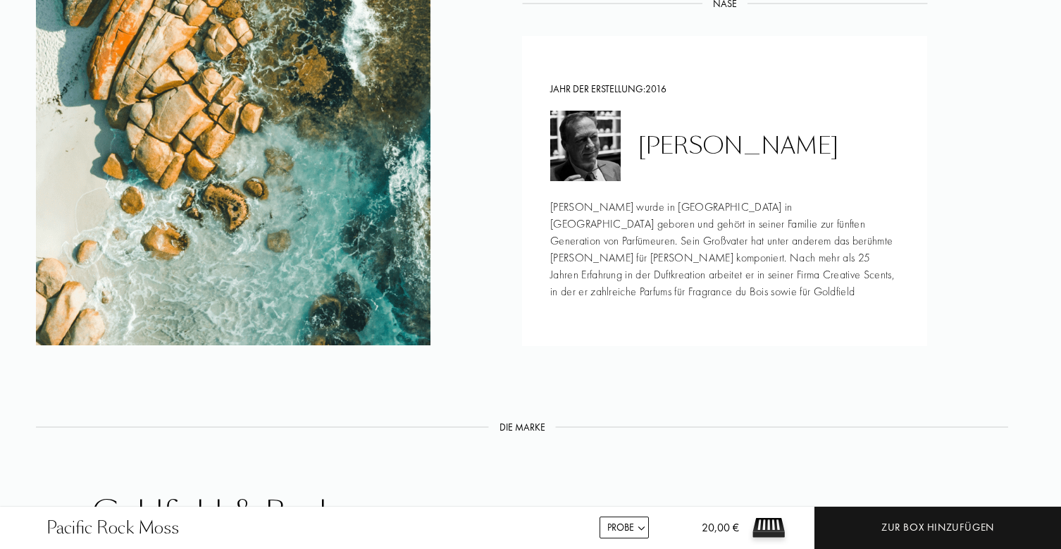
scroll to position [1472, 8]
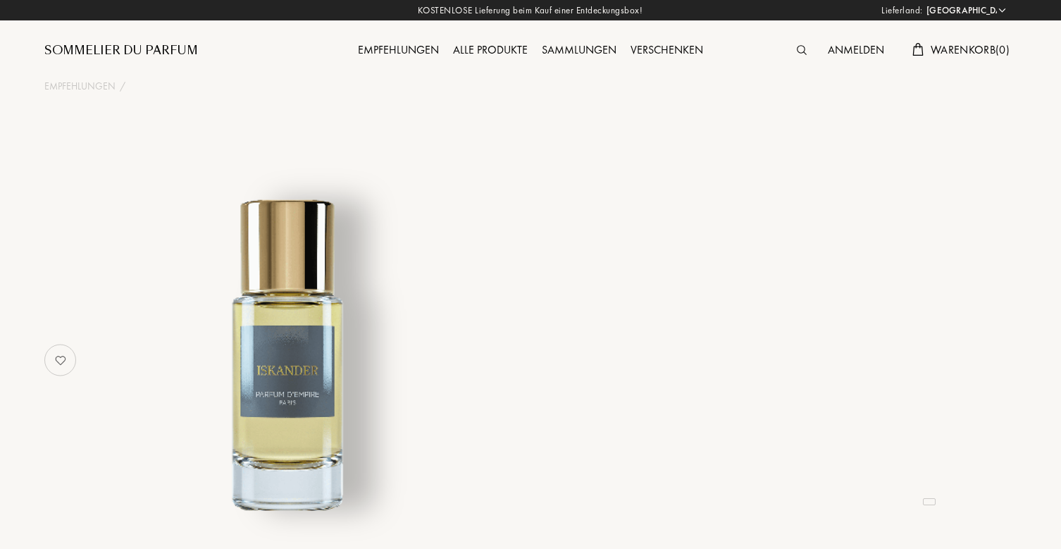
select select "DE"
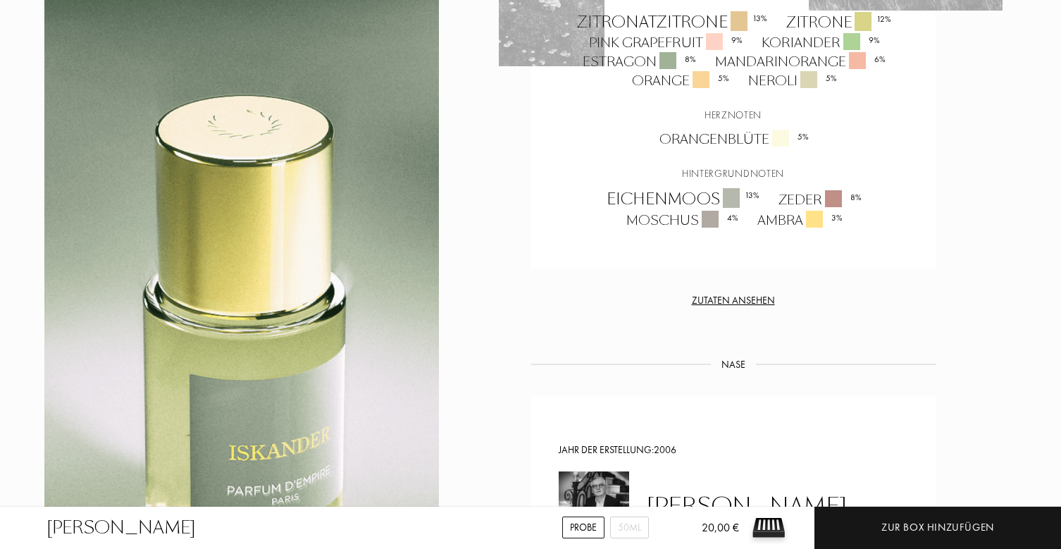
scroll to position [1277, 0]
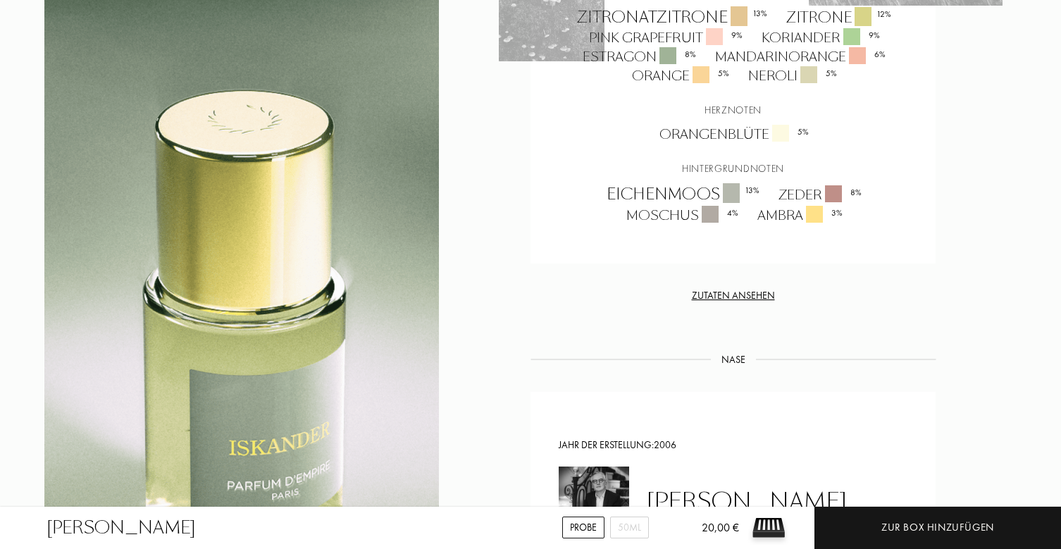
click at [714, 290] on div "Zutaten ansehen" at bounding box center [732, 295] width 405 height 15
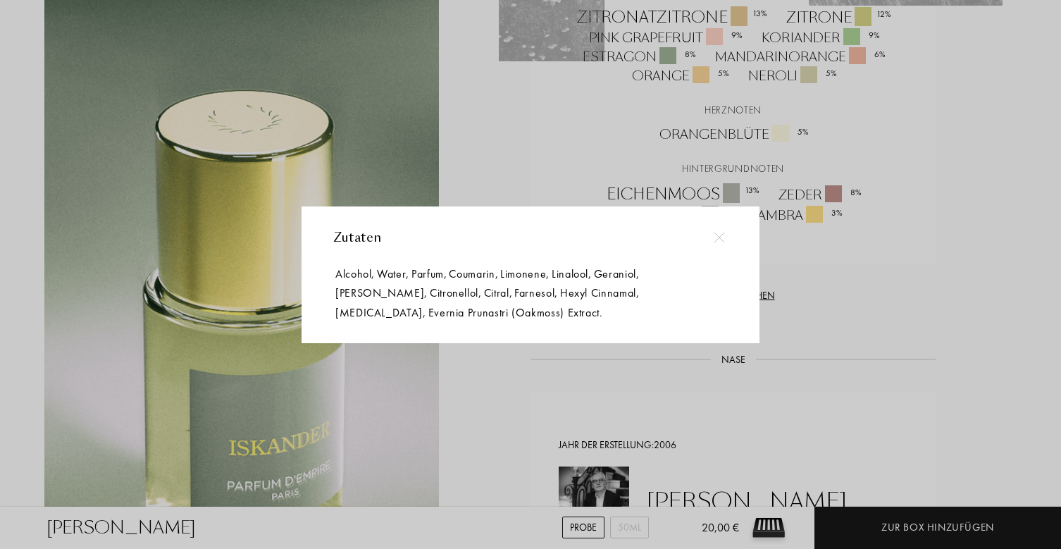
click at [523, 375] on div at bounding box center [532, 274] width 1065 height 549
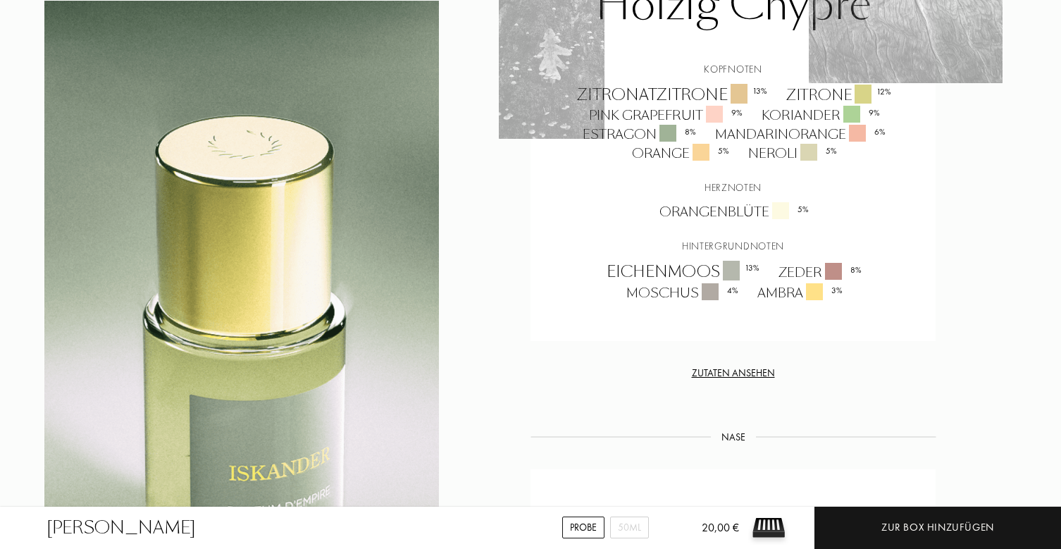
scroll to position [1238, 0]
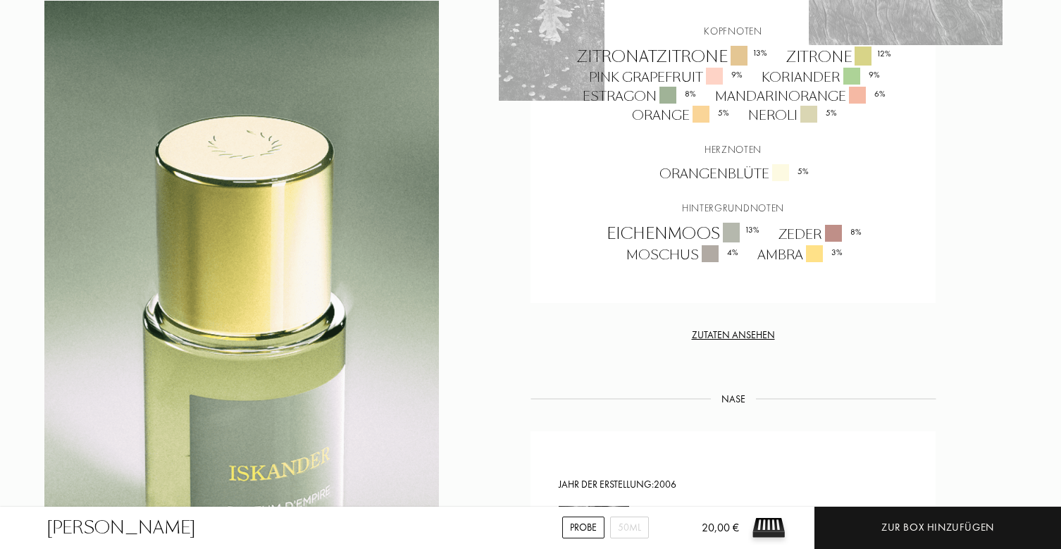
click at [729, 334] on div "Zutaten ansehen" at bounding box center [732, 335] width 405 height 15
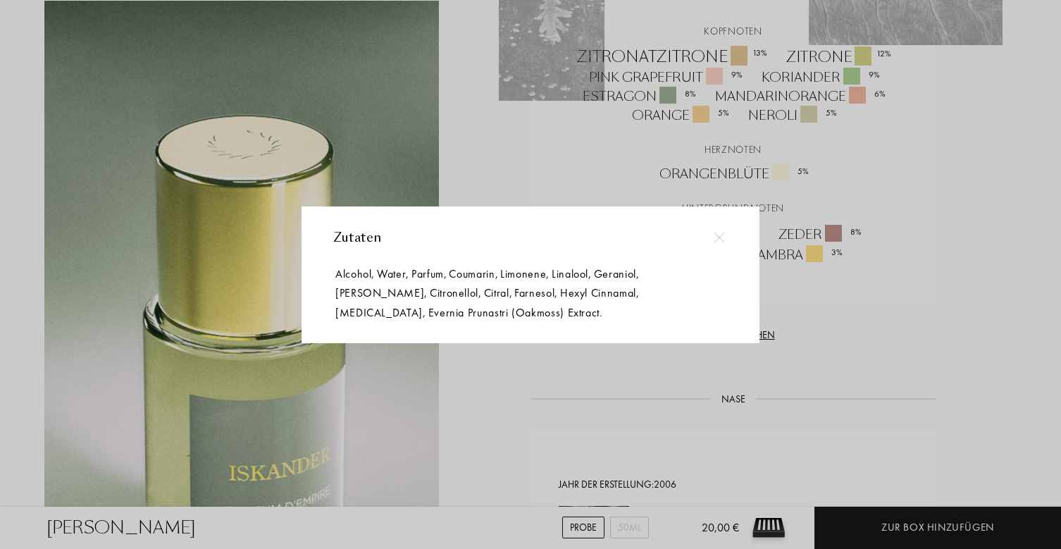
click at [476, 391] on div at bounding box center [532, 274] width 1065 height 549
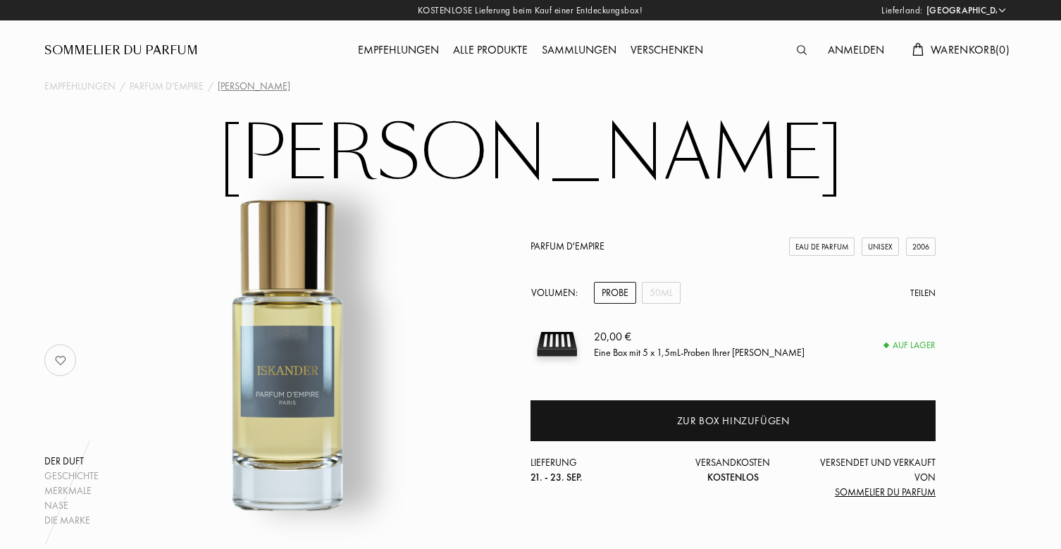
scroll to position [0, 0]
click at [805, 57] on div at bounding box center [805, 51] width 31 height 18
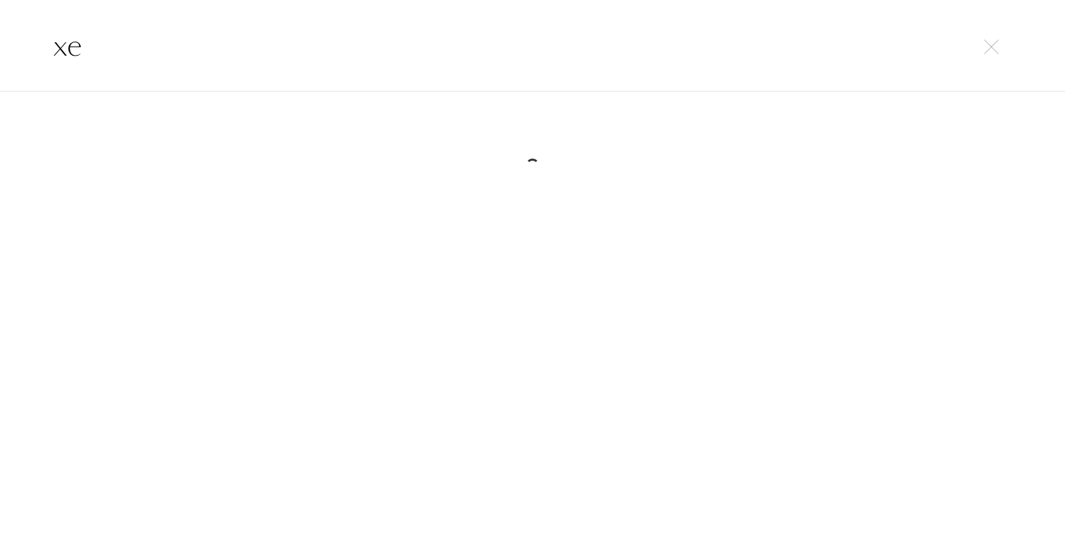
type input "x"
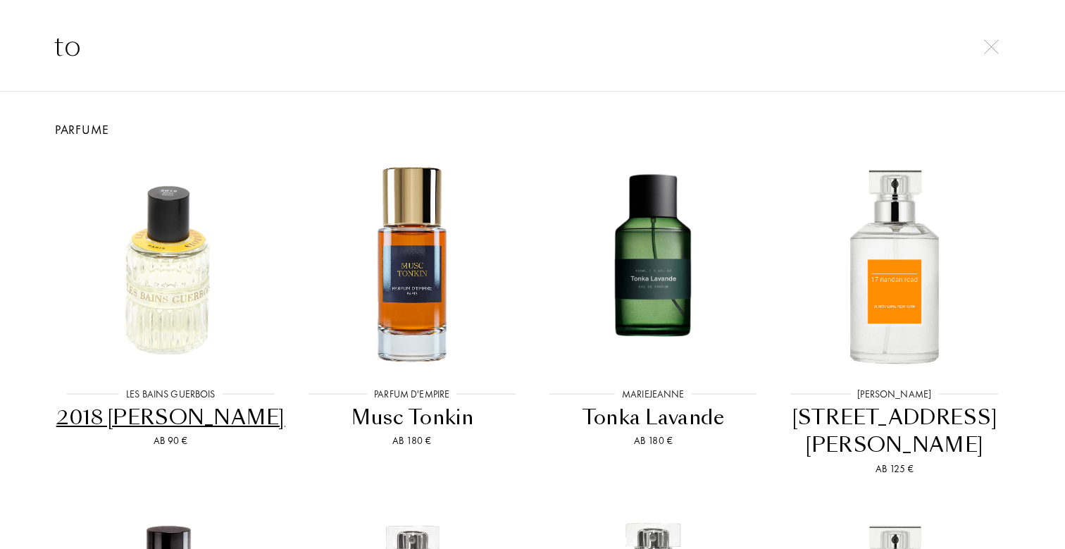
type input "t"
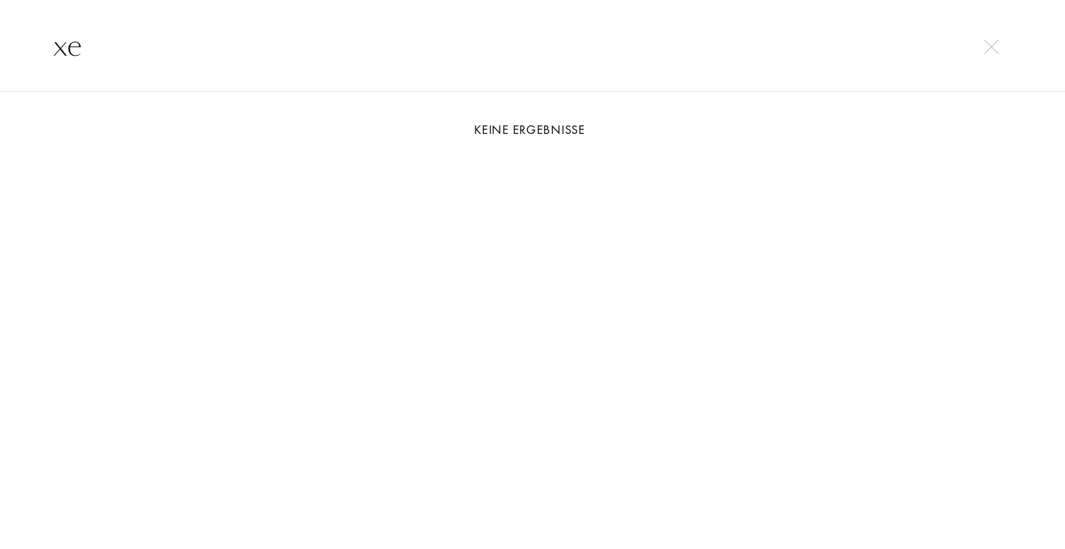
type input "x"
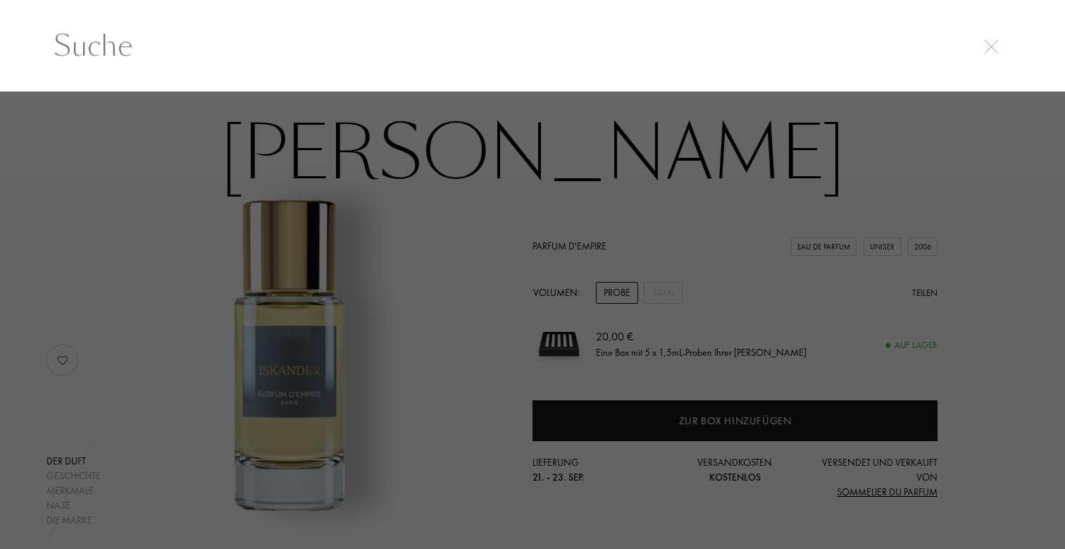
click at [991, 46] on img at bounding box center [991, 46] width 15 height 15
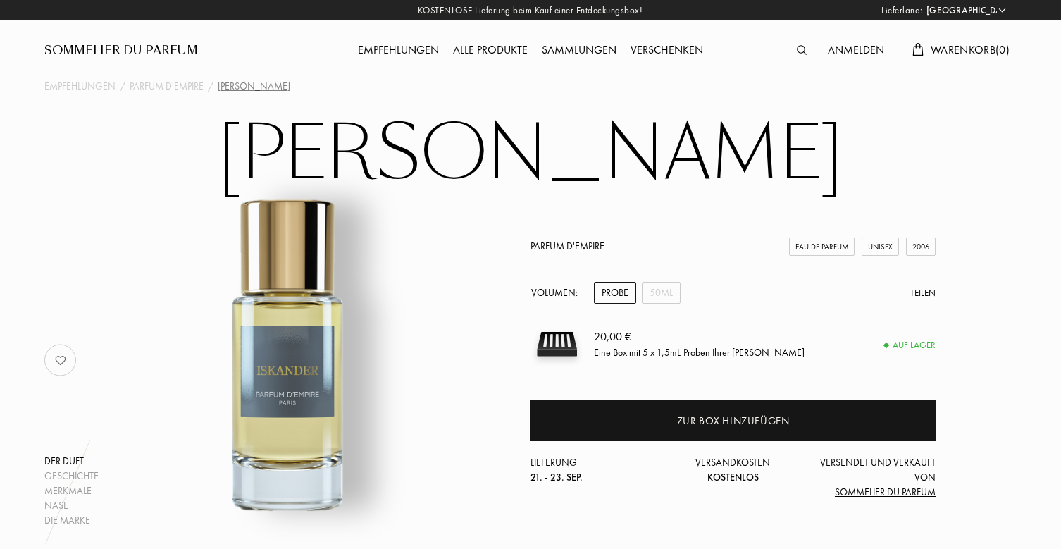
click at [430, 46] on div "Empfehlungen" at bounding box center [398, 51] width 95 height 18
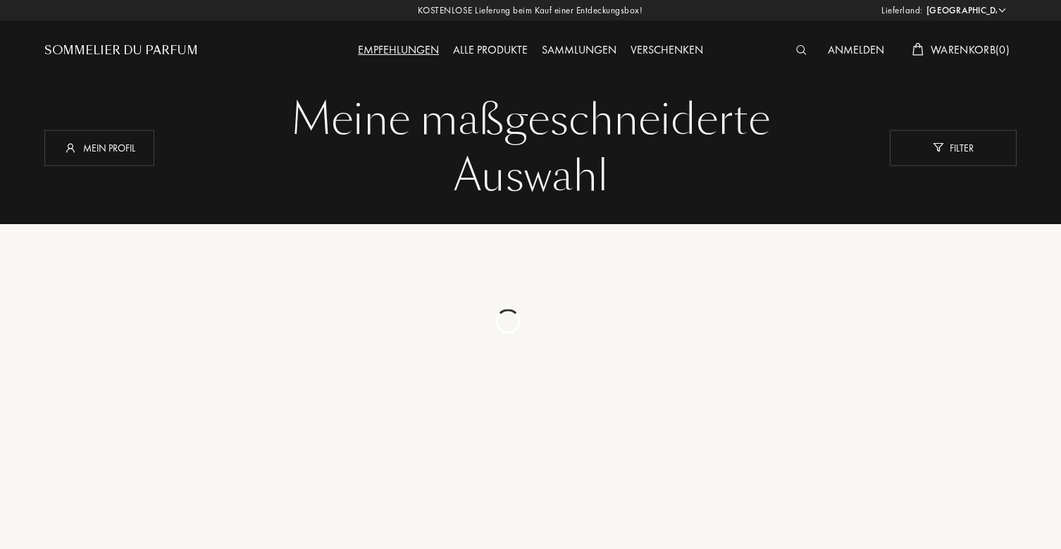
select select "DE"
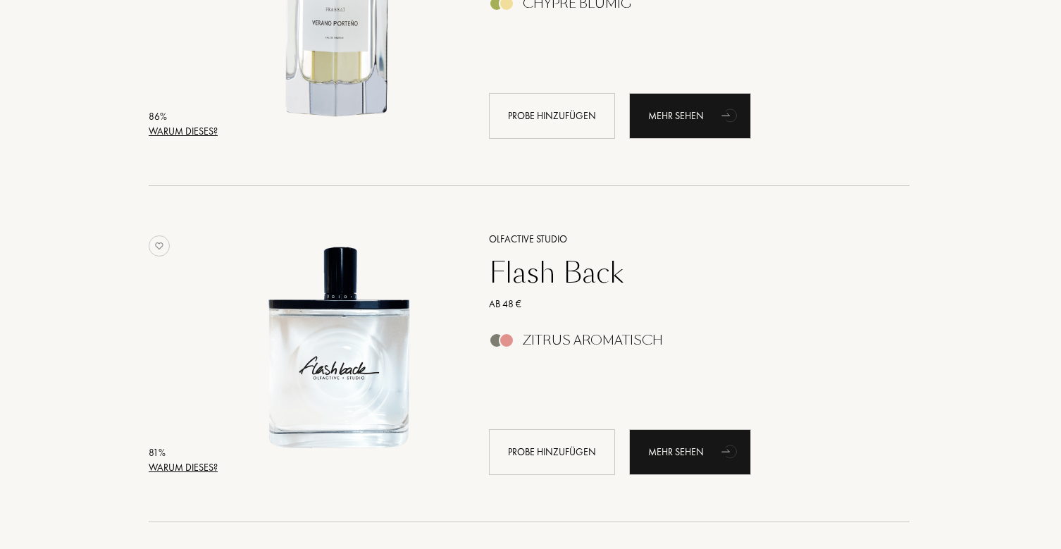
scroll to position [714, 1]
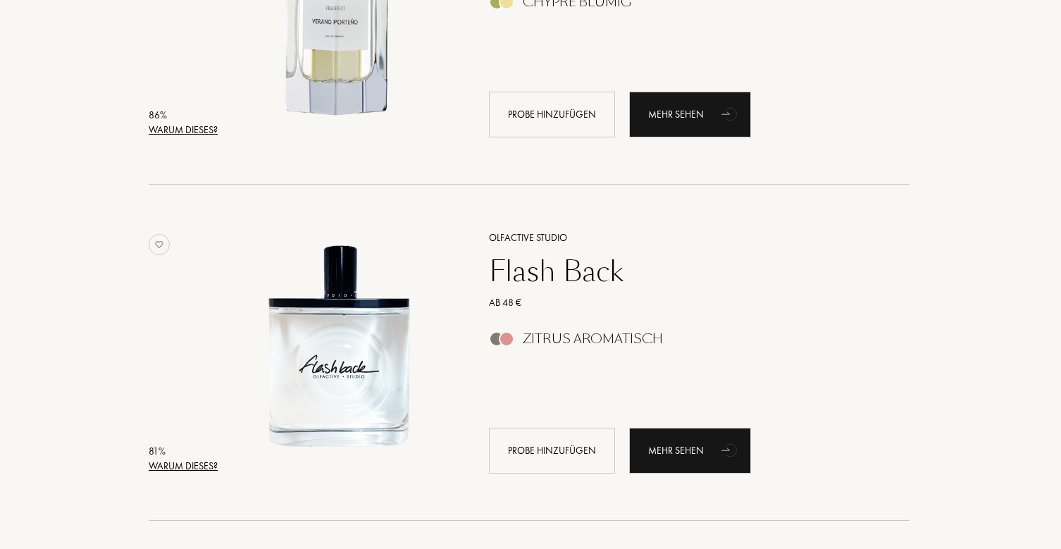
click at [203, 467] on div "Warum dieses?" at bounding box center [183, 466] width 69 height 15
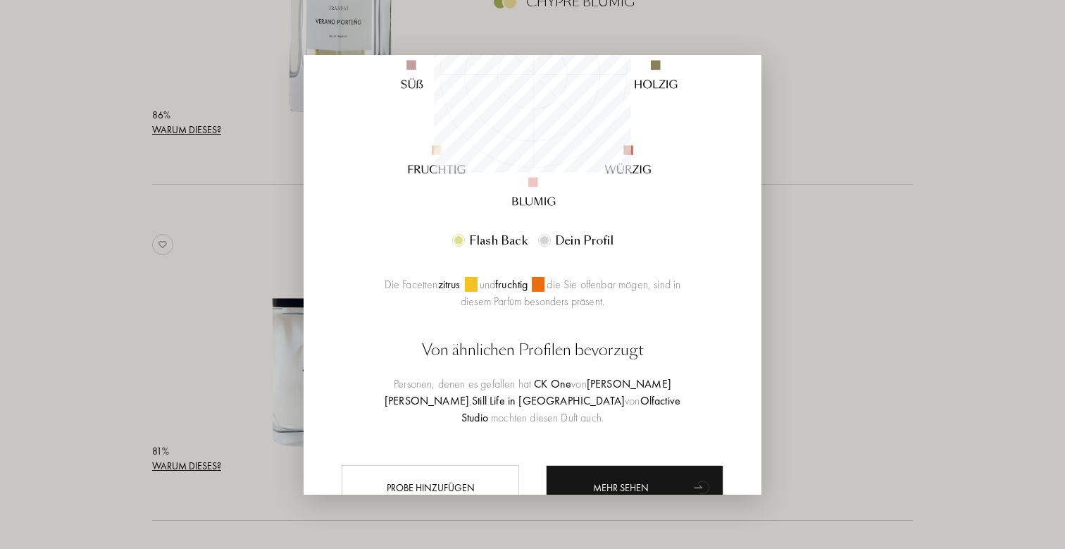
scroll to position [278, 0]
click at [198, 280] on div at bounding box center [532, 274] width 1065 height 549
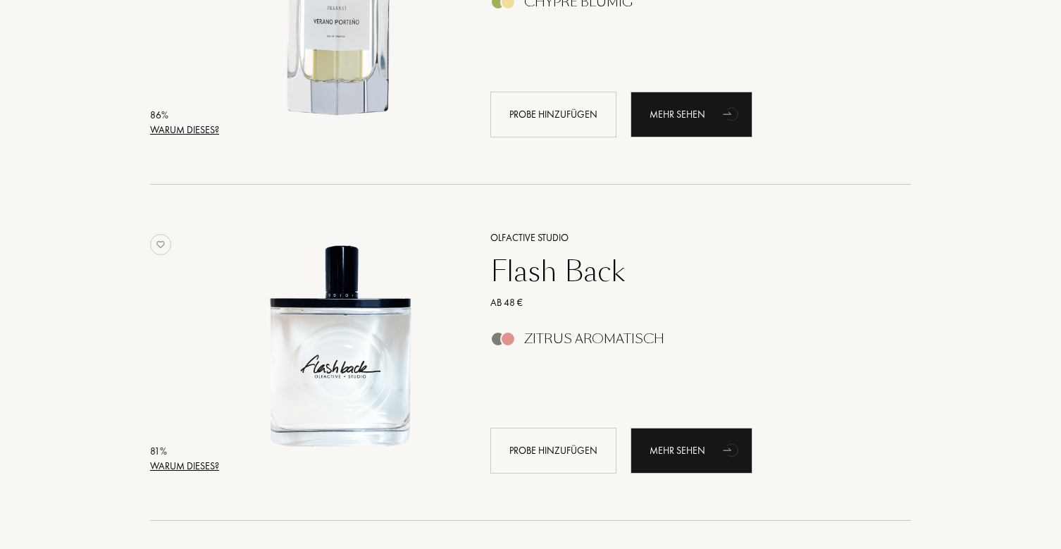
click at [197, 463] on div "Warum dieses?" at bounding box center [184, 466] width 69 height 15
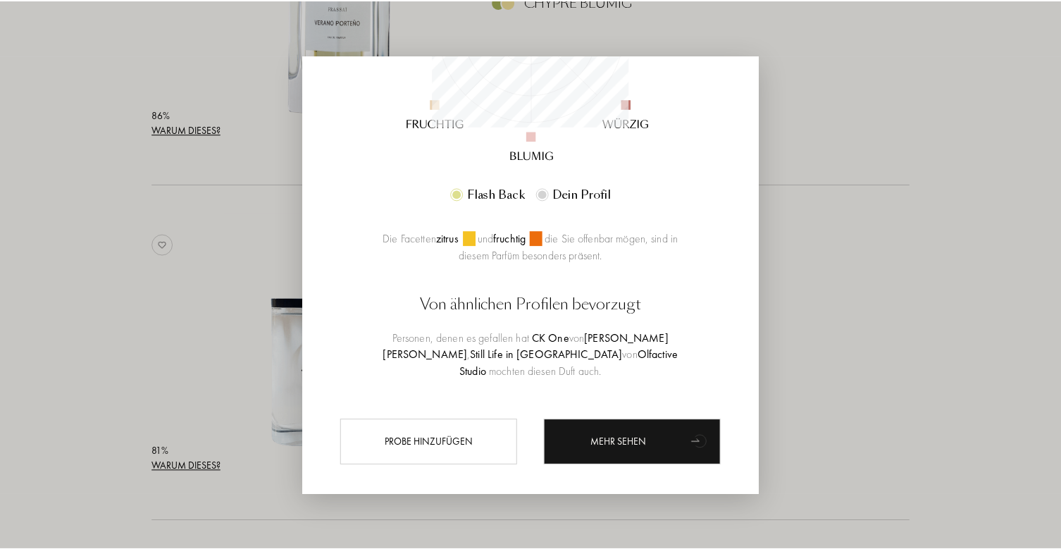
scroll to position [323, 0]
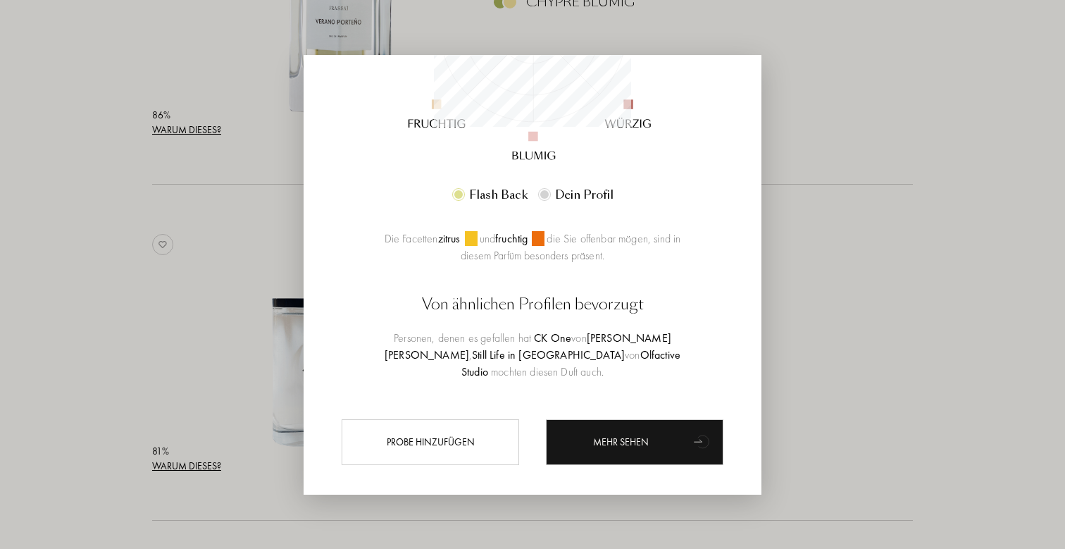
click at [156, 197] on div at bounding box center [532, 274] width 1065 height 549
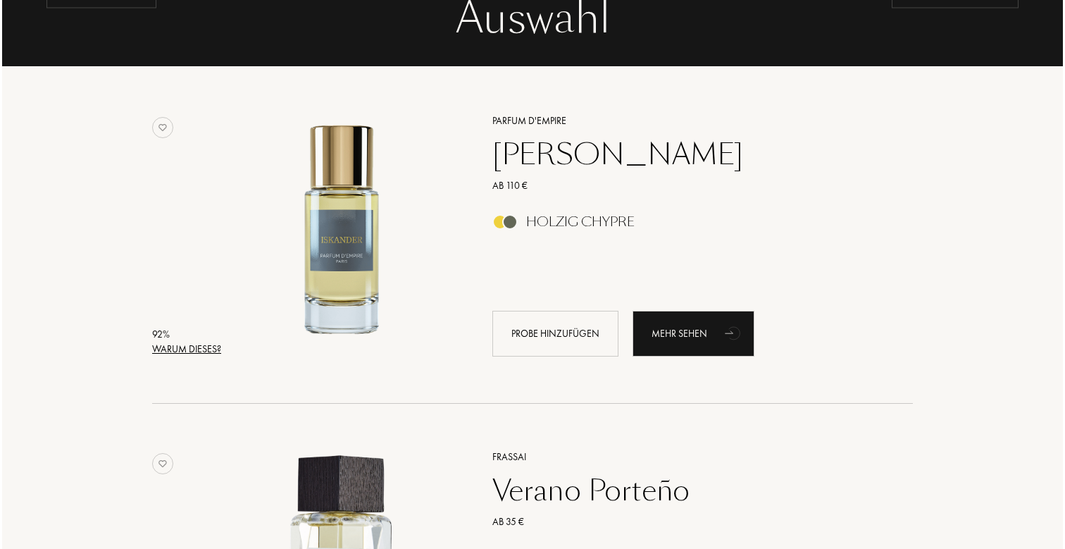
scroll to position [148, 0]
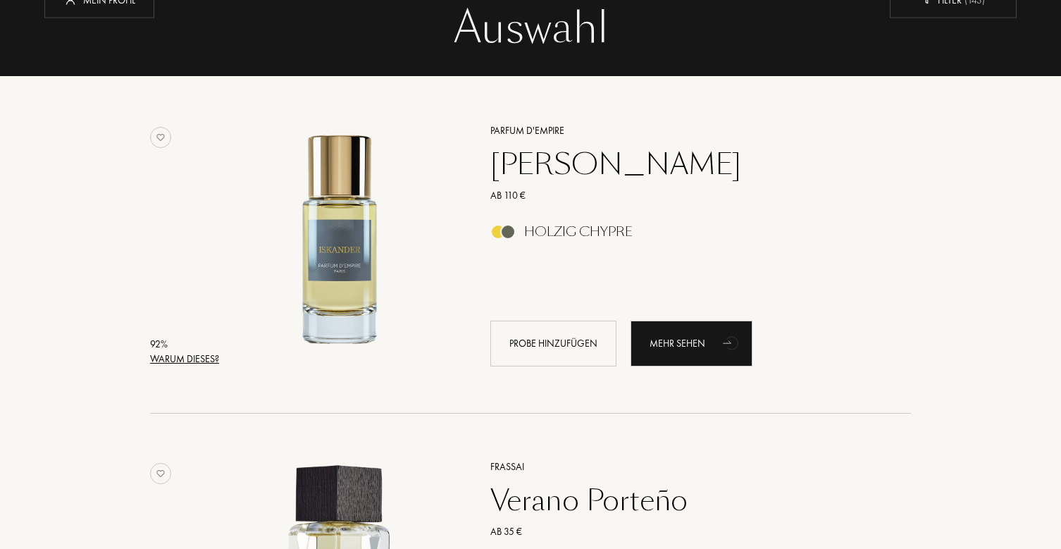
click at [212, 355] on div "Warum dieses?" at bounding box center [184, 359] width 69 height 15
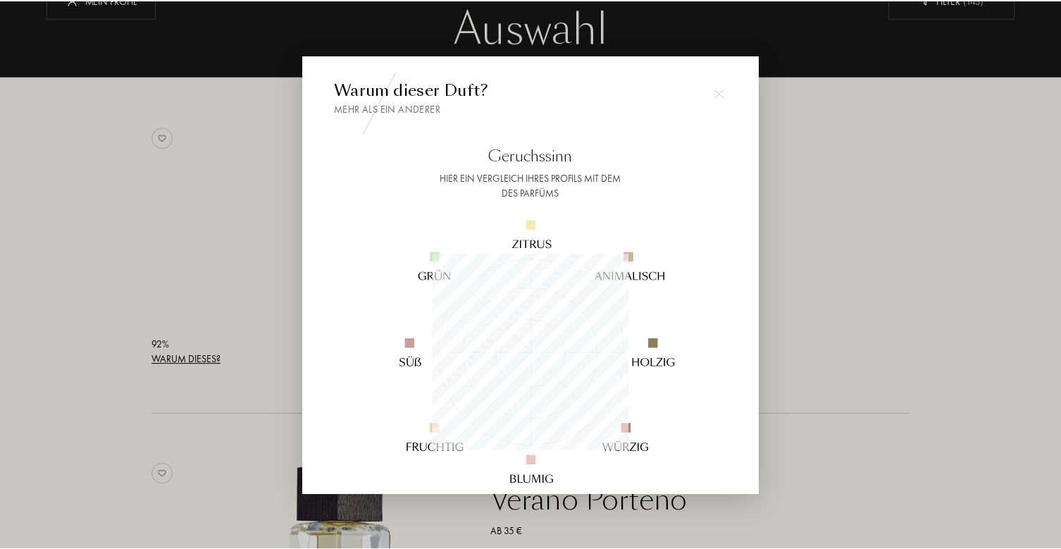
scroll to position [0, 0]
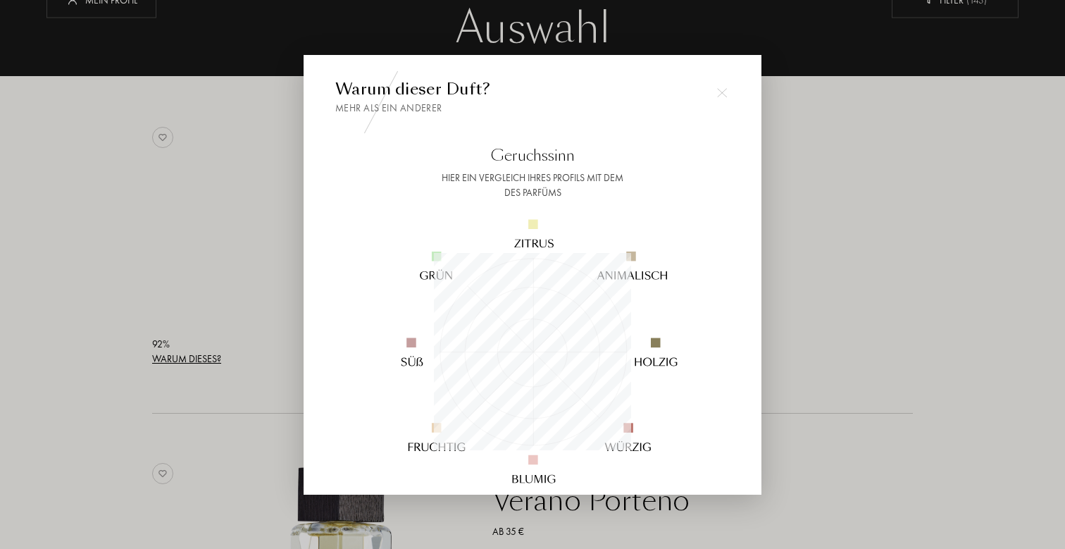
click at [826, 171] on div at bounding box center [532, 274] width 1065 height 549
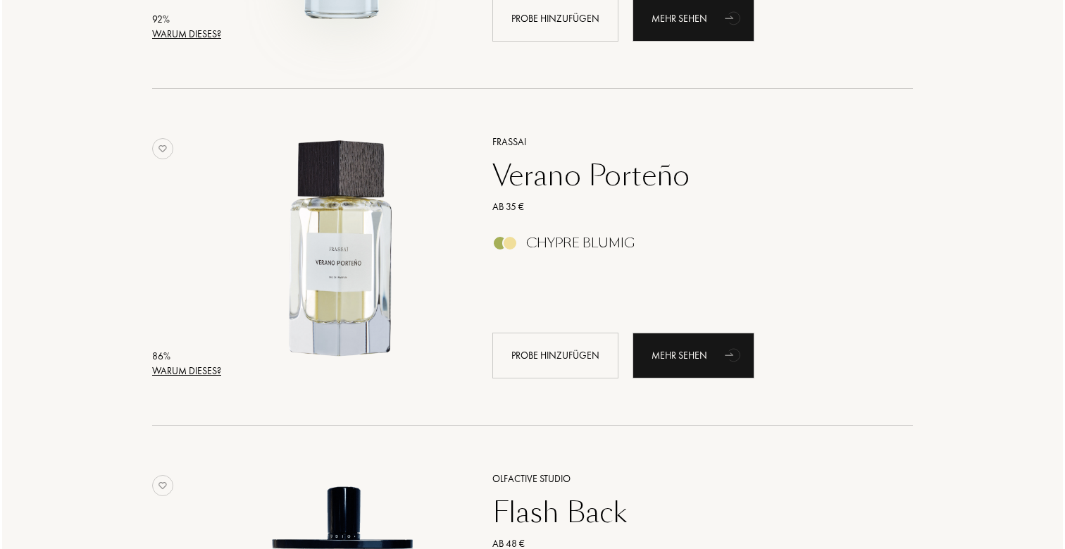
scroll to position [479, 0]
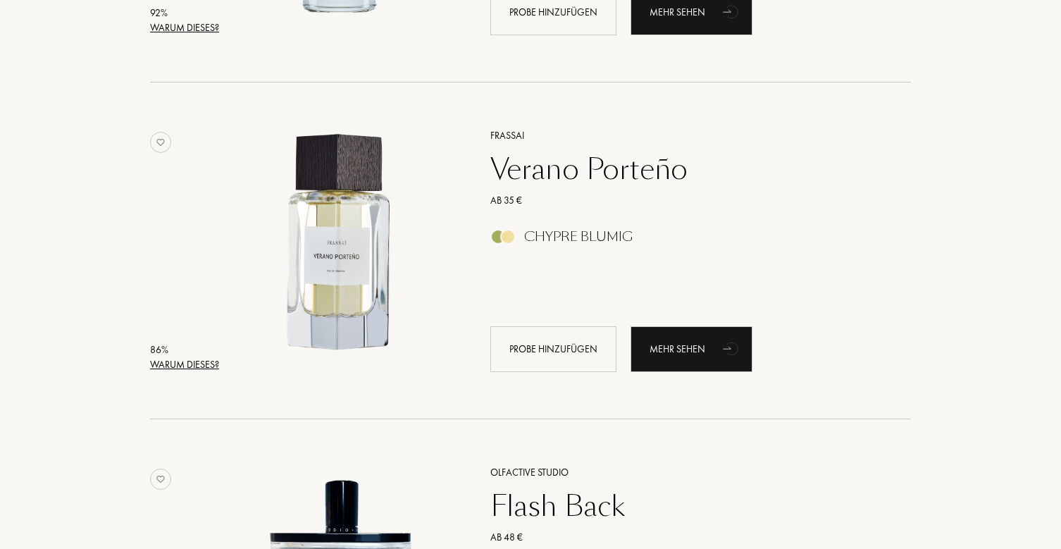
click at [192, 360] on div "Warum dieses?" at bounding box center [184, 364] width 69 height 15
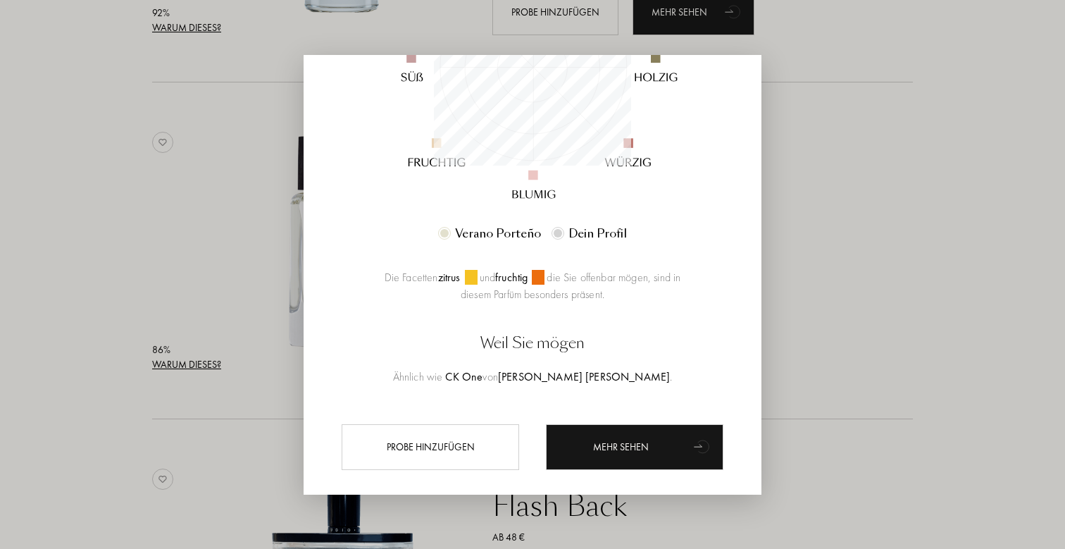
scroll to position [286, 0]
click at [230, 259] on div at bounding box center [532, 274] width 1065 height 549
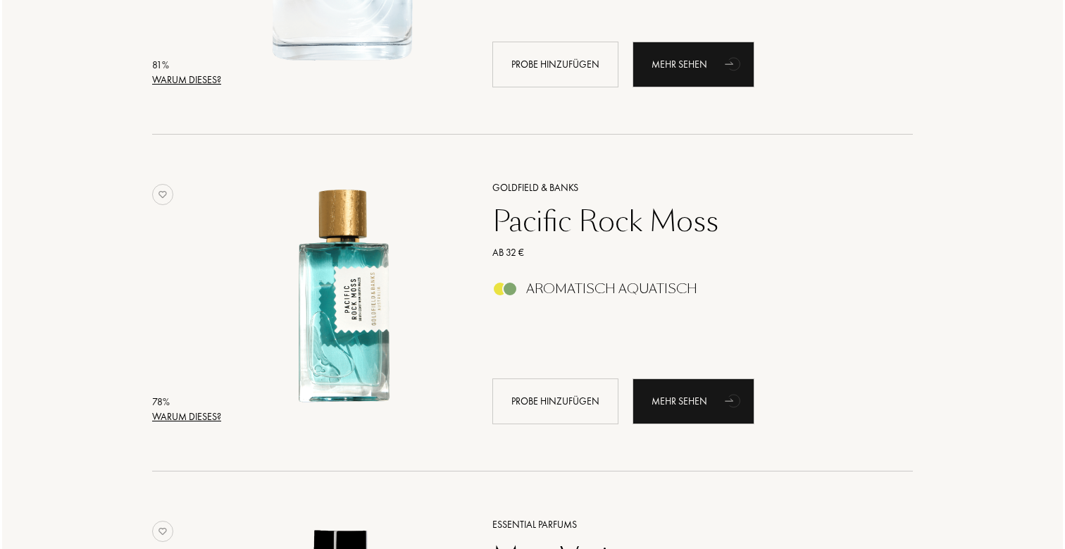
scroll to position [1211, 0]
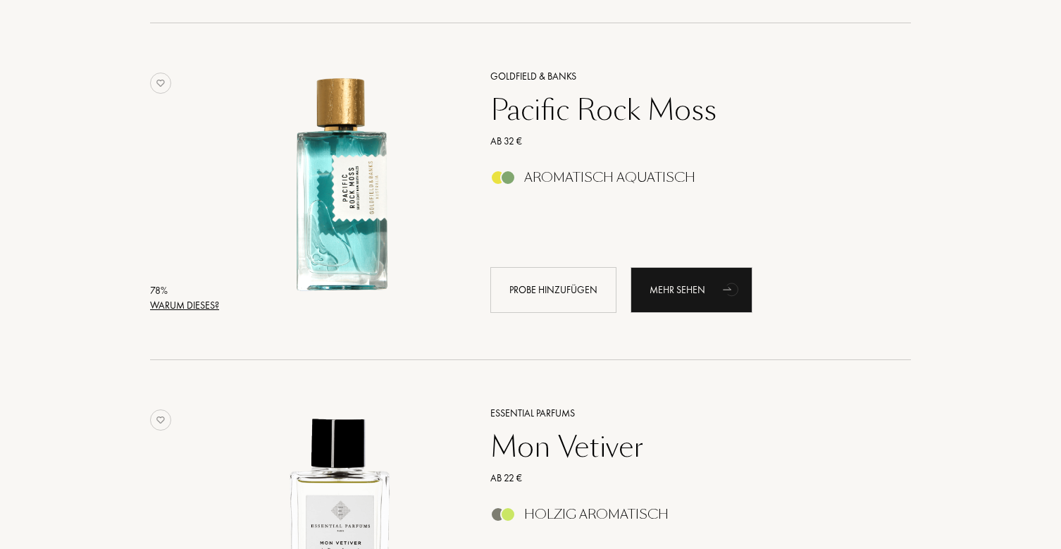
click at [202, 301] on div "Warum dieses?" at bounding box center [184, 305] width 69 height 15
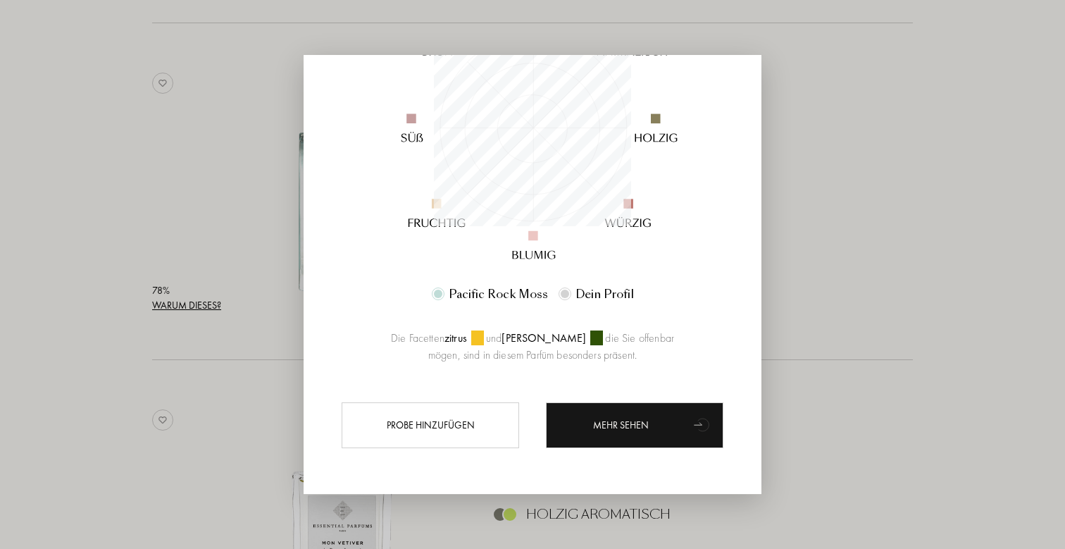
scroll to position [224, 0]
click at [286, 233] on div at bounding box center [532, 274] width 1065 height 549
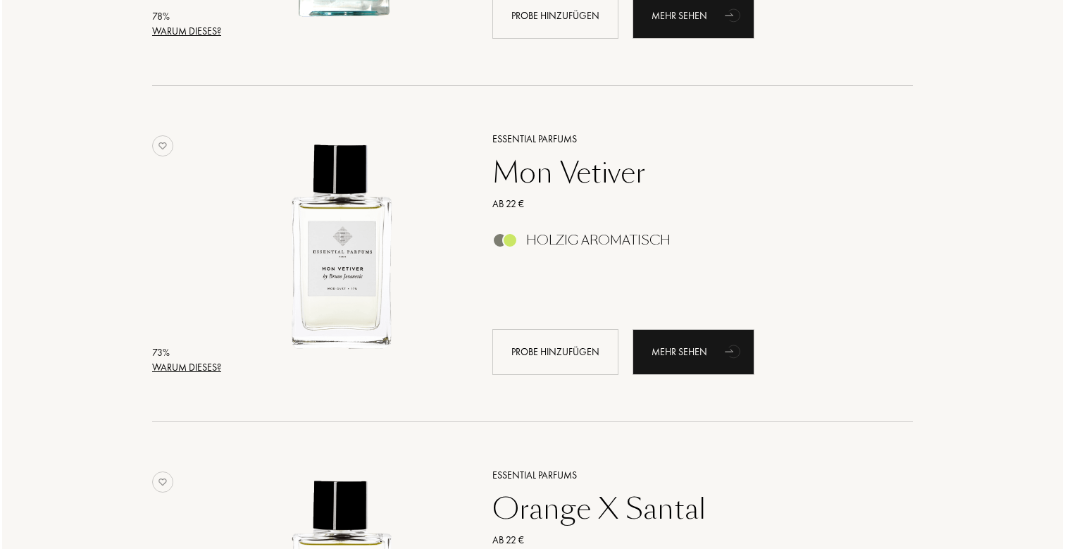
scroll to position [1486, 0]
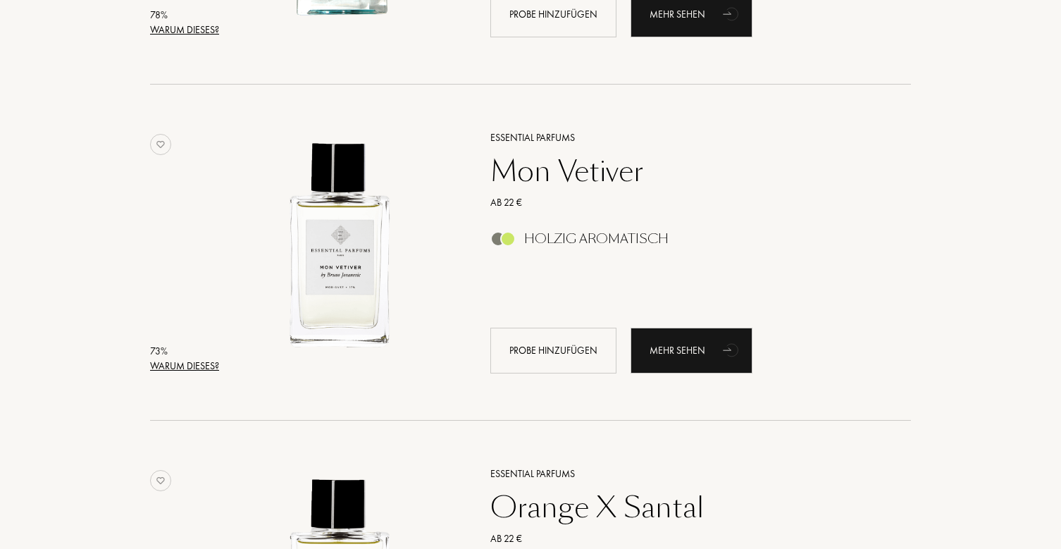
click at [204, 366] on div "Warum dieses?" at bounding box center [184, 366] width 69 height 15
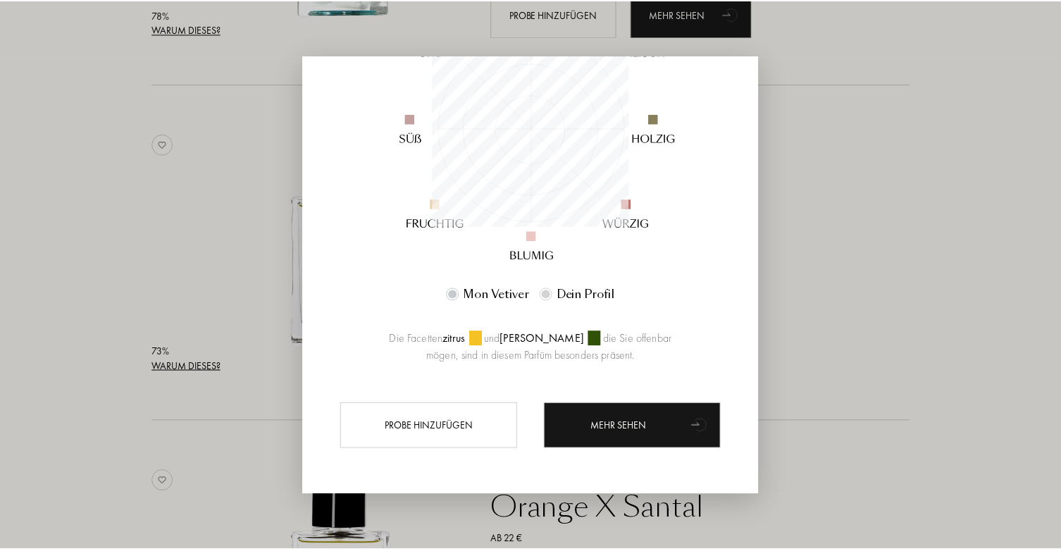
scroll to position [224, 0]
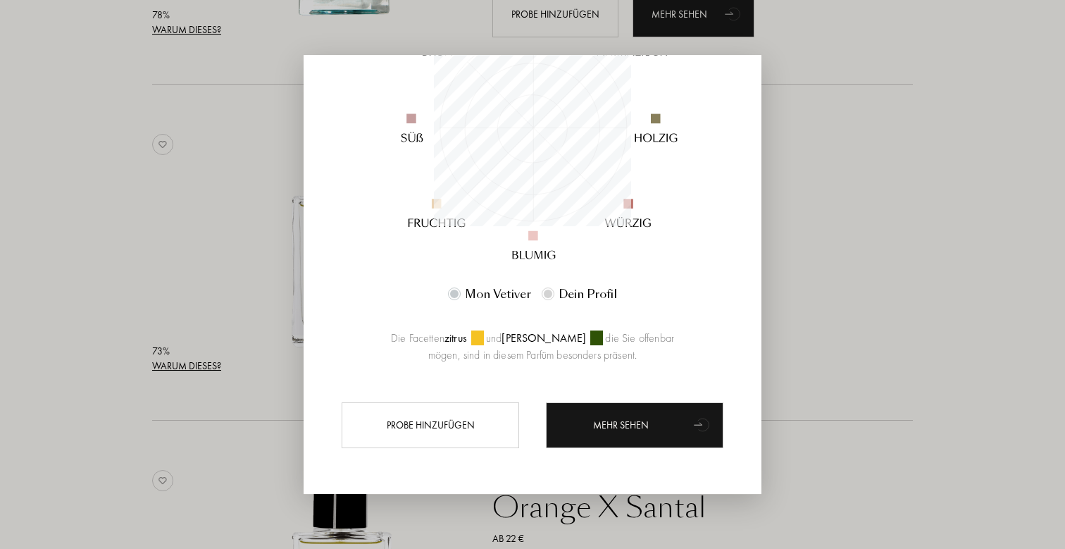
click at [213, 258] on div at bounding box center [532, 274] width 1065 height 549
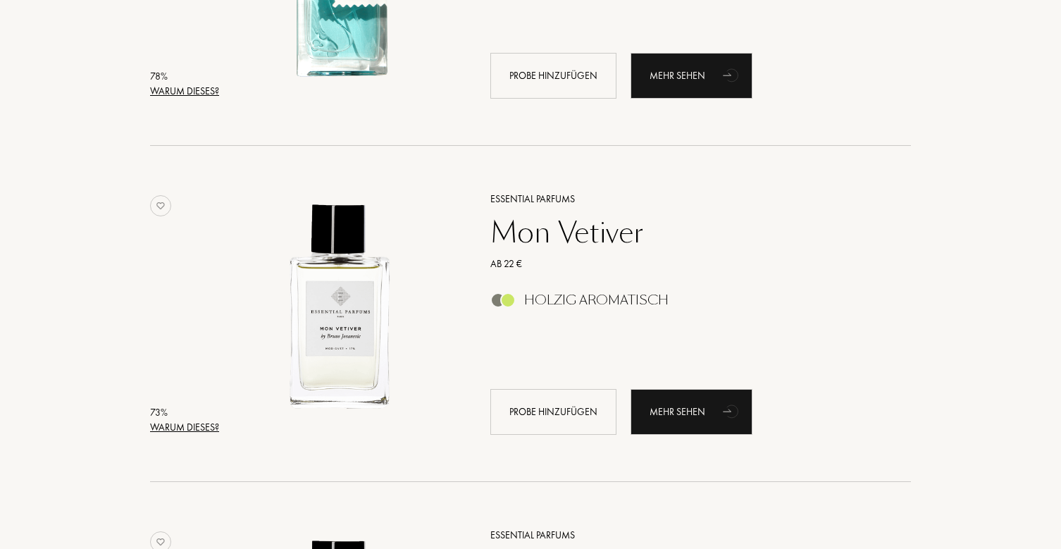
scroll to position [1453, 0]
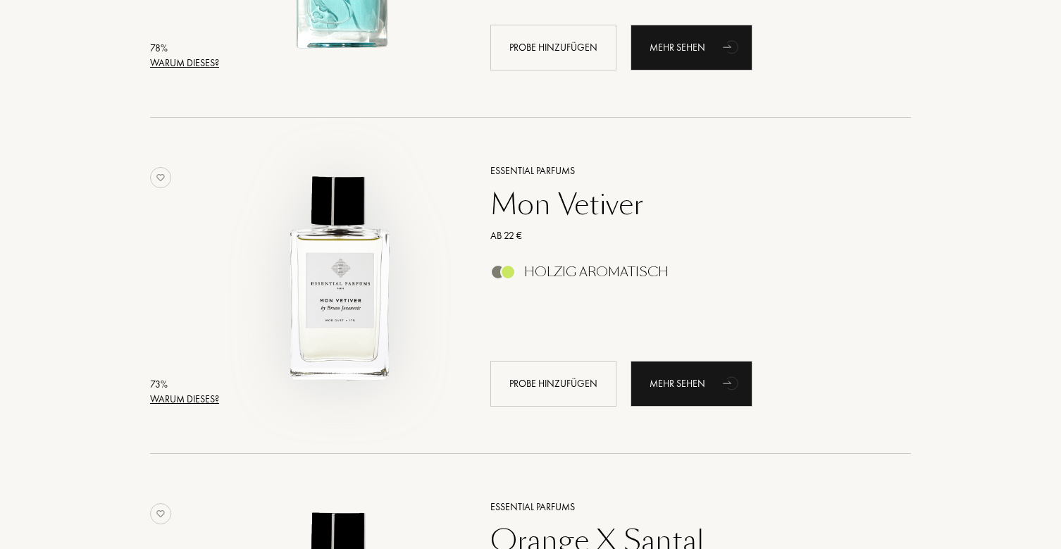
click at [364, 289] on img at bounding box center [340, 278] width 235 height 235
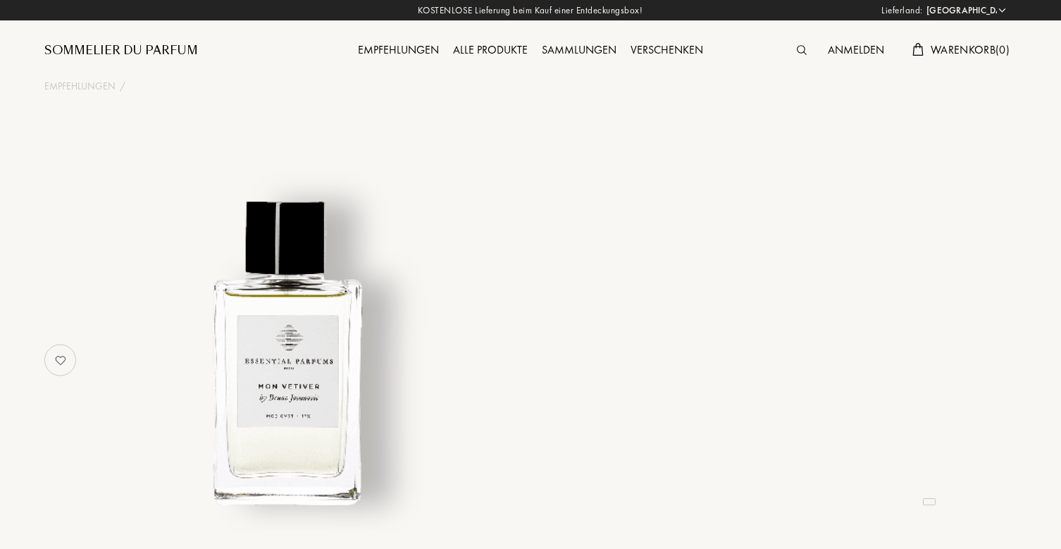
select select "DE"
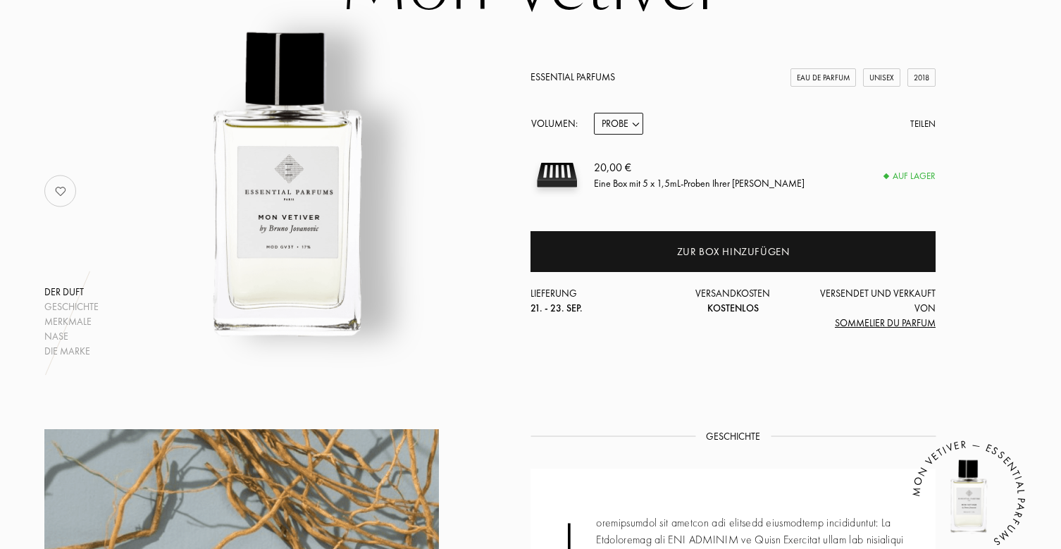
scroll to position [161, 0]
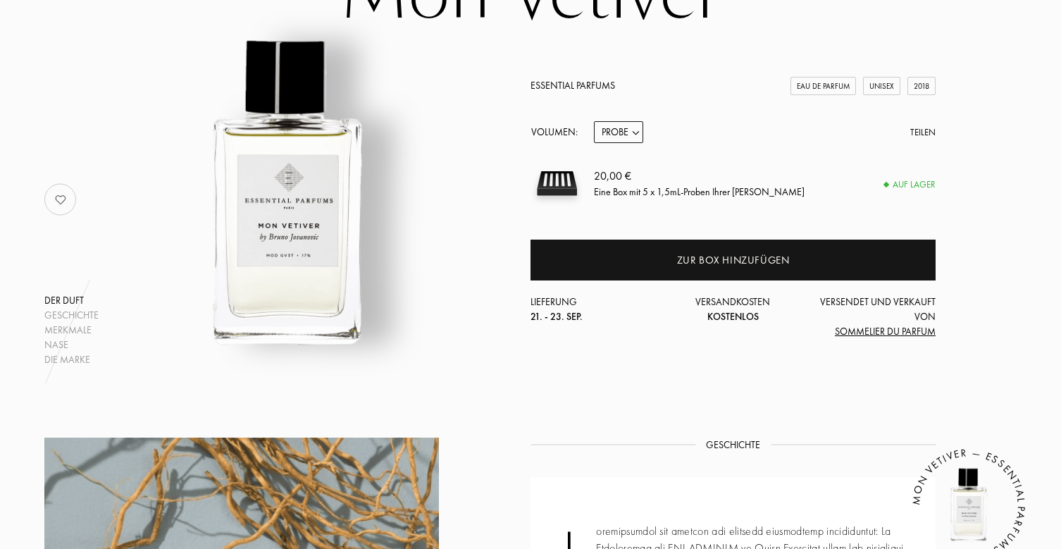
select select "2"
select select "0"
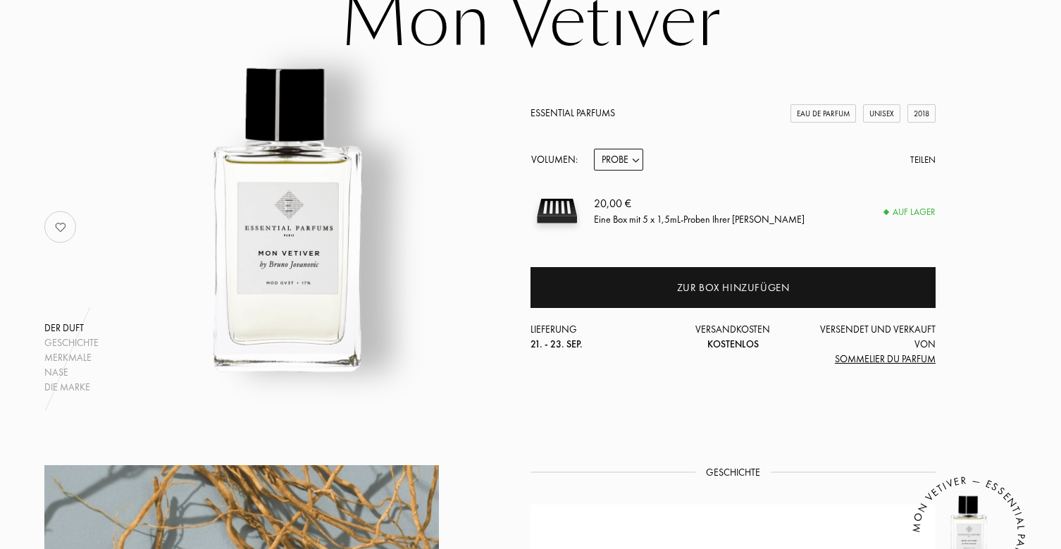
scroll to position [136, 0]
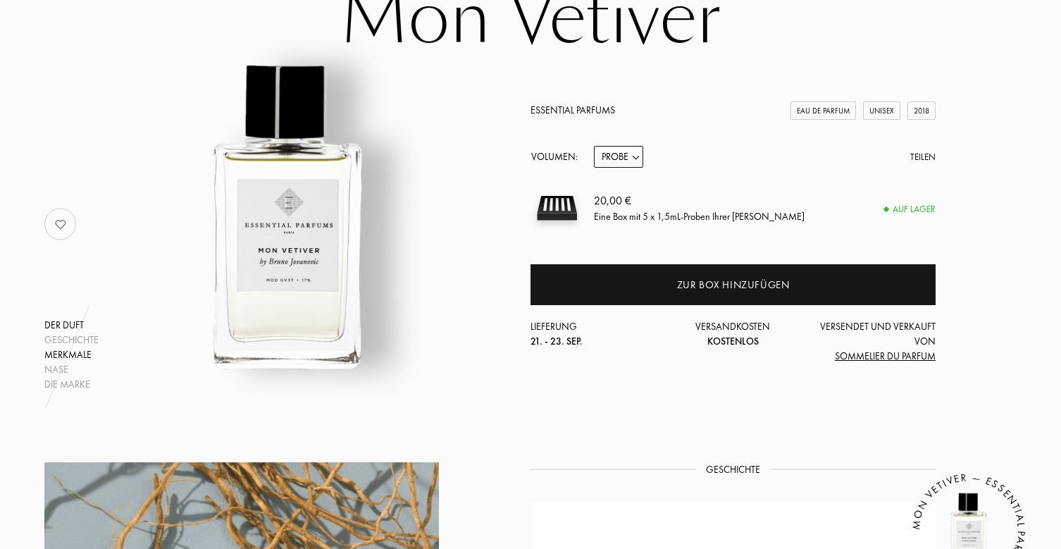
click at [73, 355] on div "Merkmale" at bounding box center [71, 354] width 54 height 15
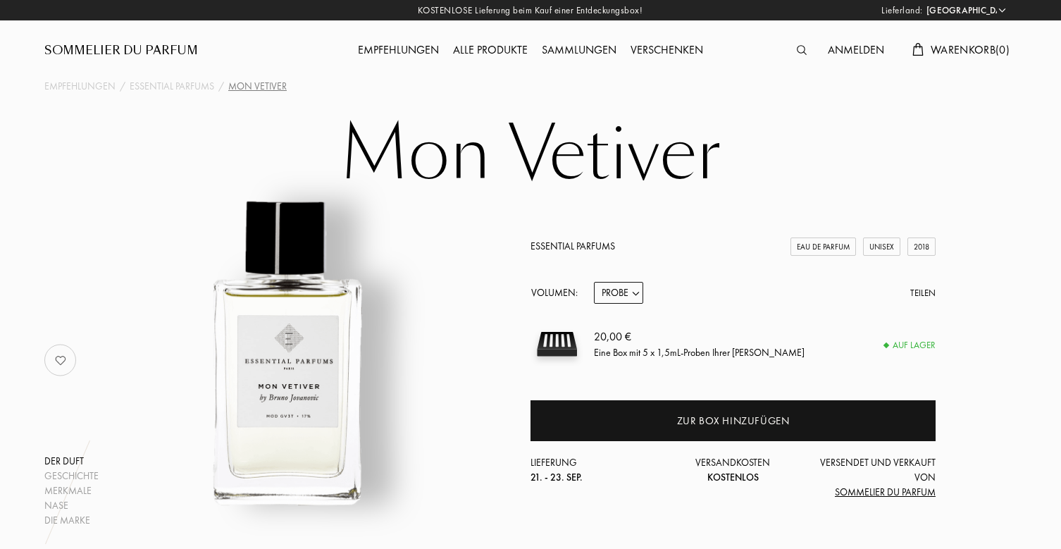
scroll to position [0, 0]
click at [73, 459] on div "Der Duft" at bounding box center [71, 461] width 54 height 15
